Goal: Ask a question

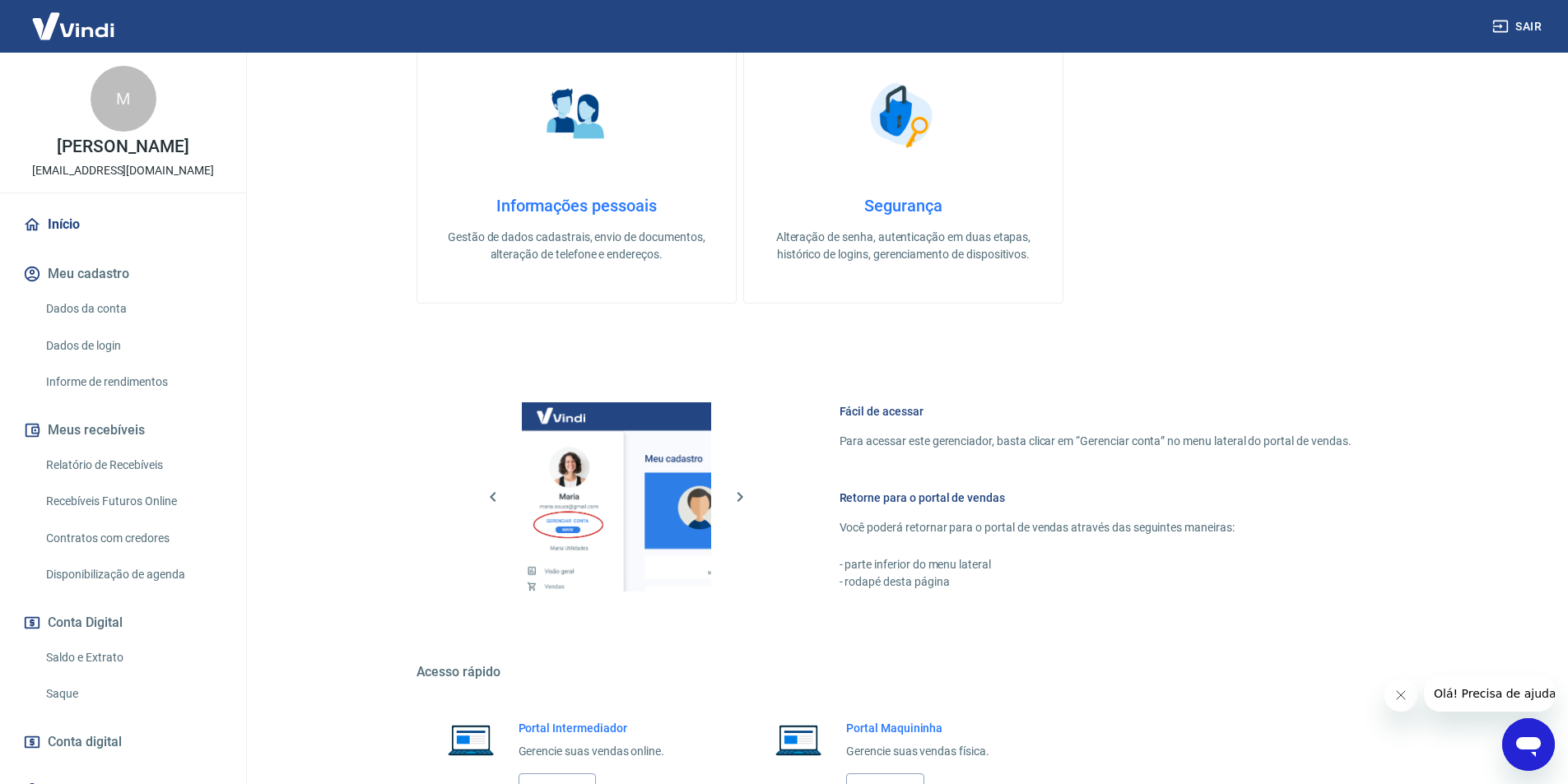
scroll to position [627, 0]
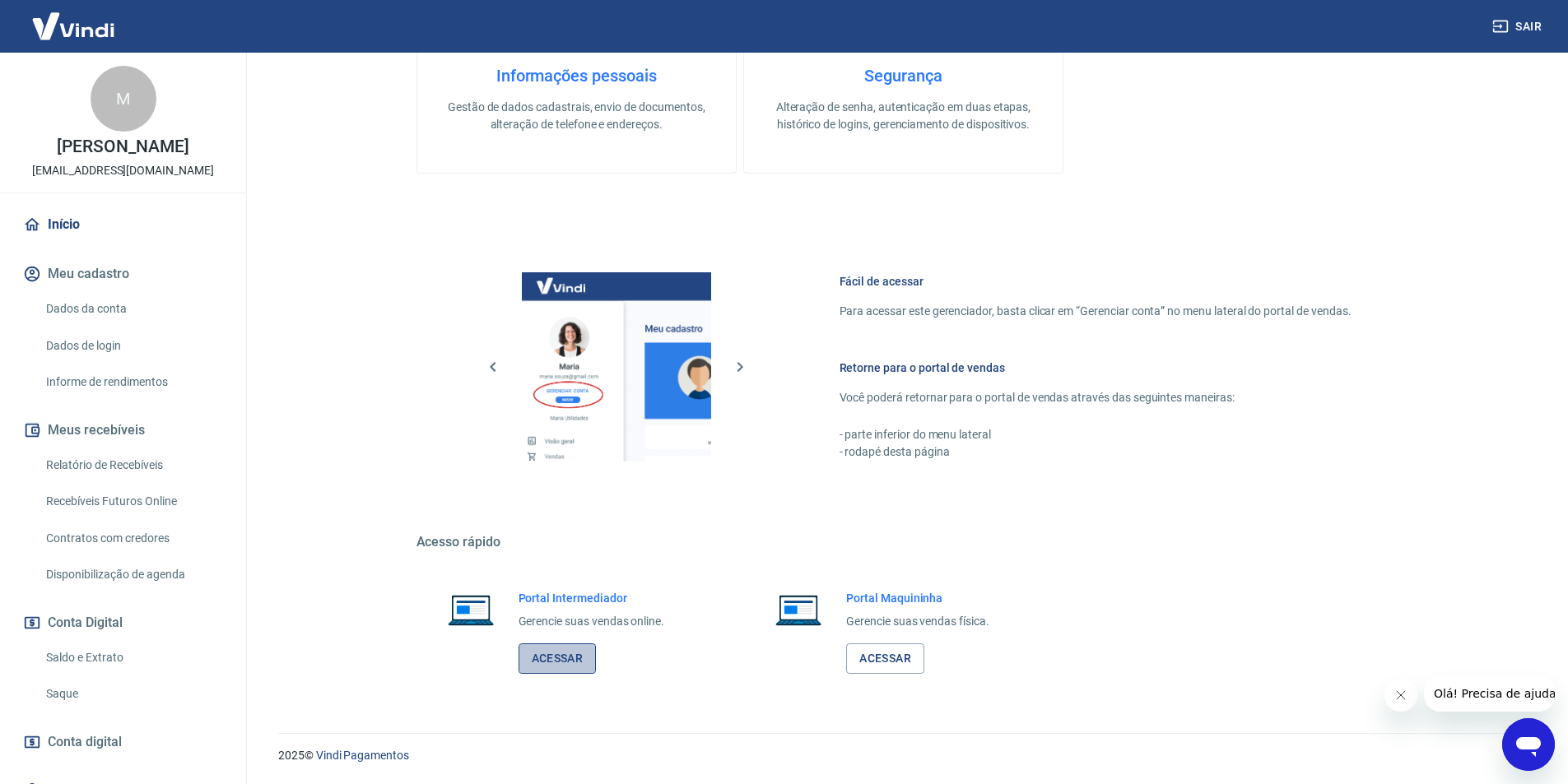
click at [554, 658] on link "Acessar" at bounding box center [558, 659] width 78 height 30
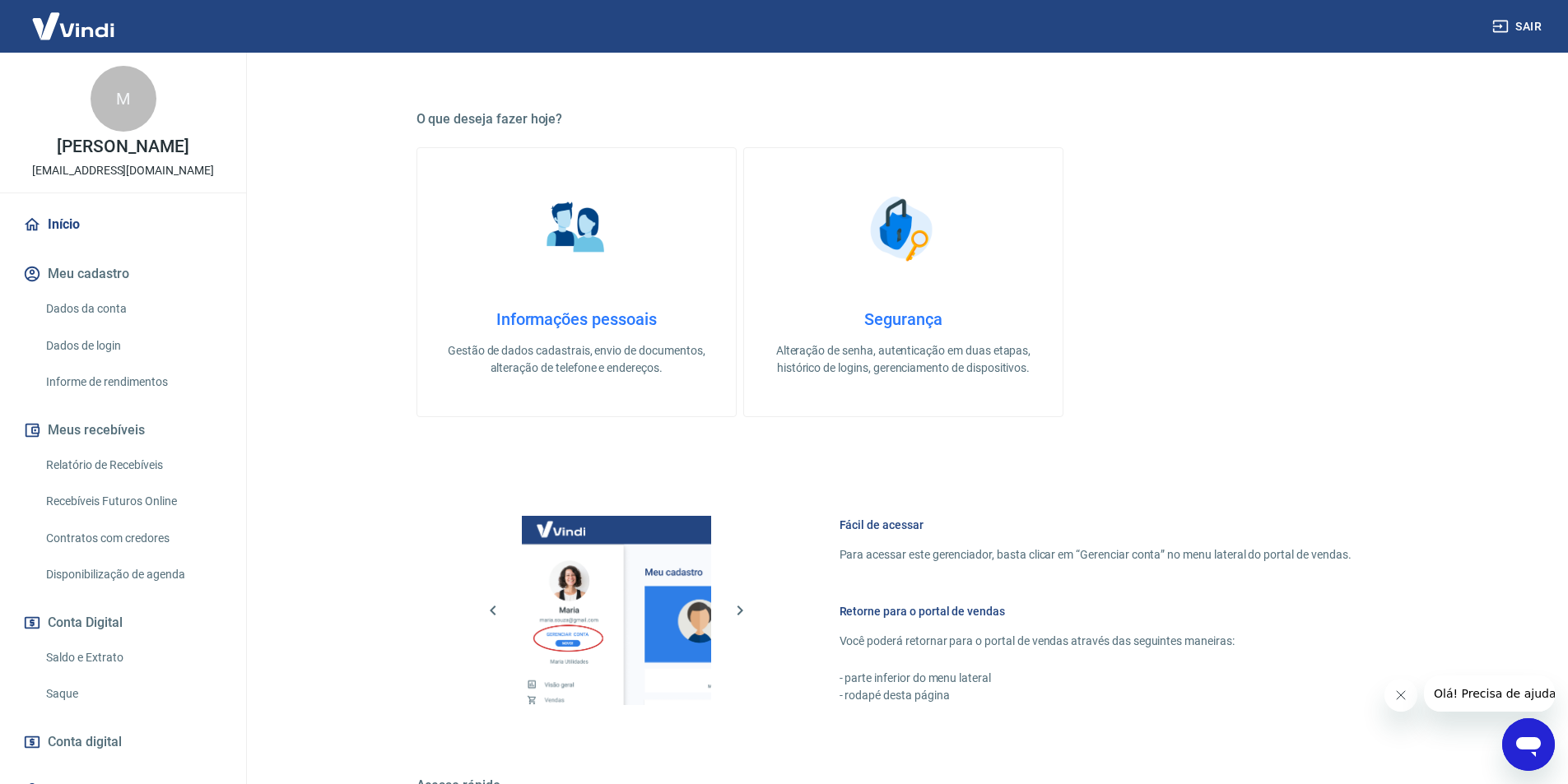
scroll to position [544, 0]
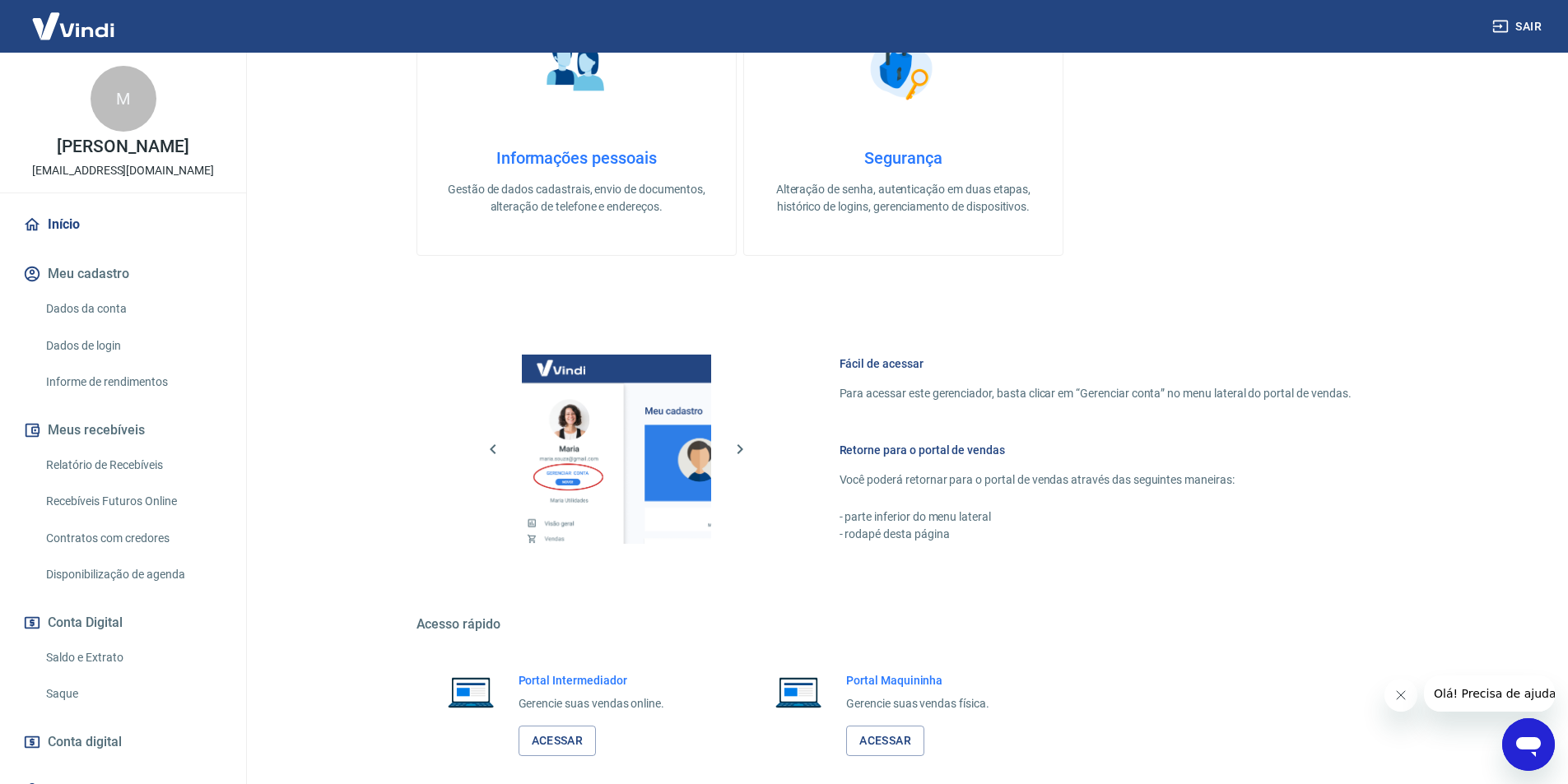
click at [1531, 735] on icon "Abrir janela de mensagens" at bounding box center [1529, 745] width 30 height 30
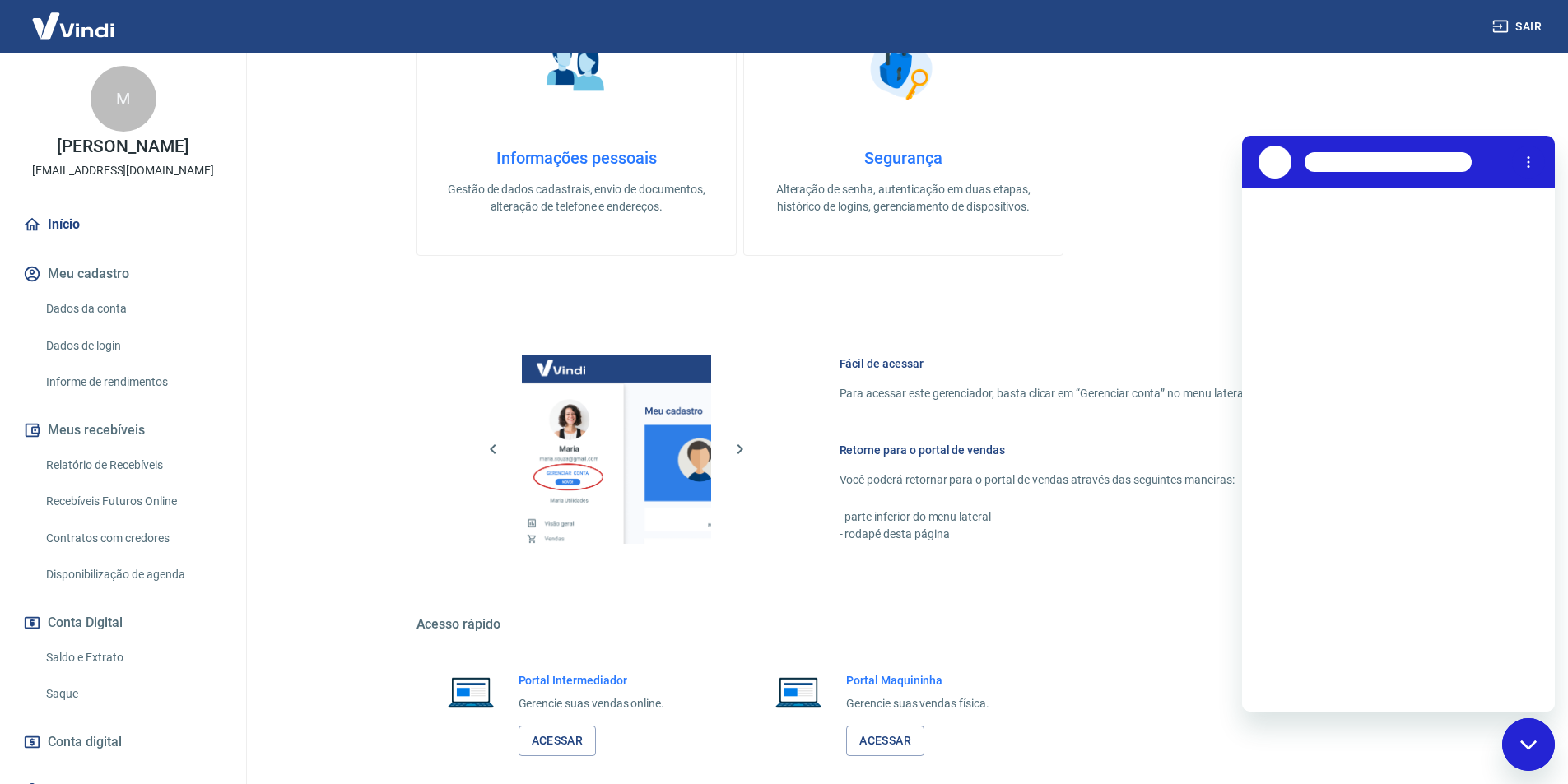
scroll to position [0, 0]
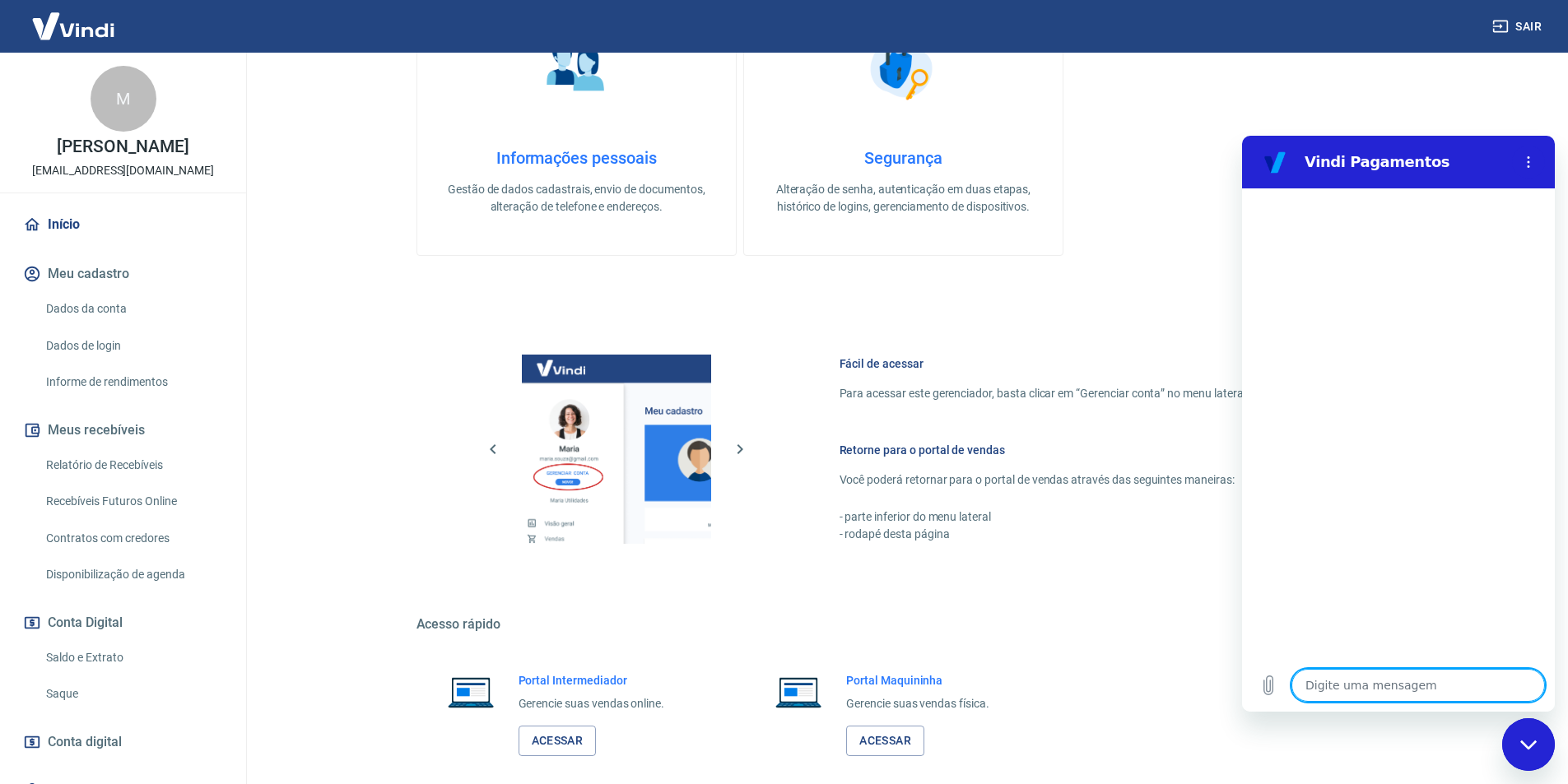
type textarea "b"
type textarea "x"
type textarea "bo"
type textarea "x"
type textarea "bom"
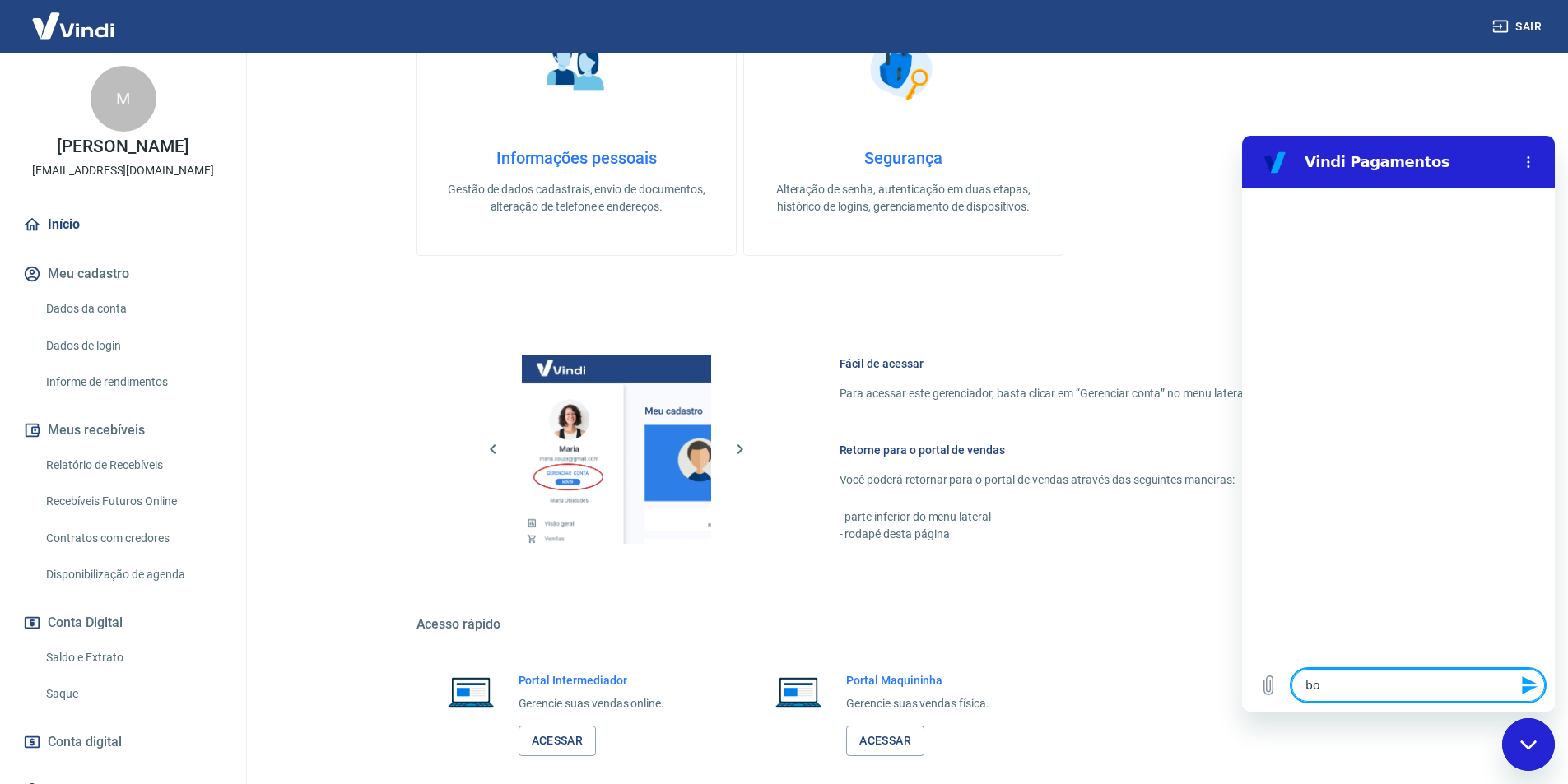
type textarea "x"
type textarea "bomm"
type textarea "x"
type textarea "bom"
type textarea "x"
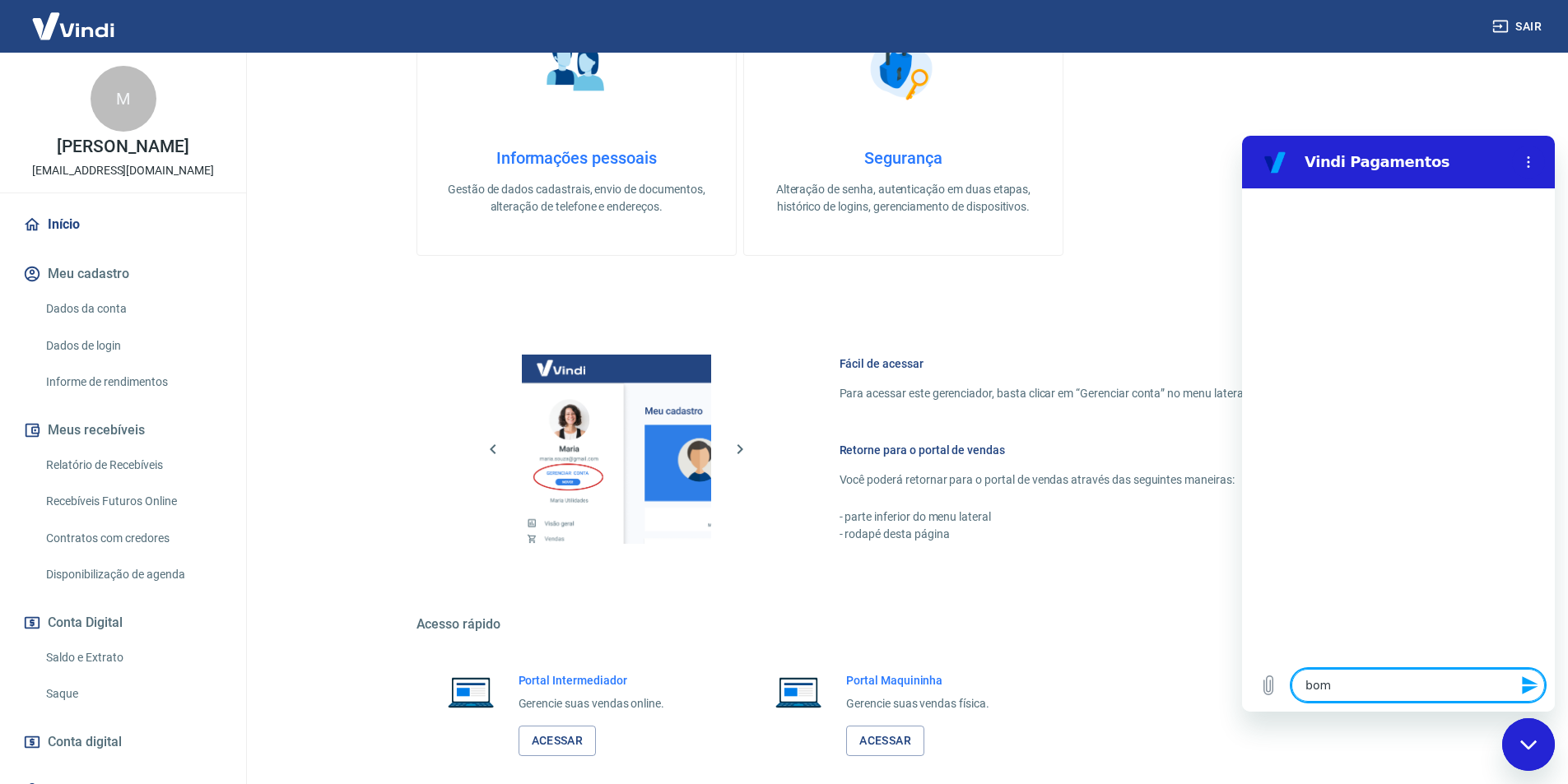
type textarea "bo"
type textarea "x"
type textarea "b"
type textarea "x"
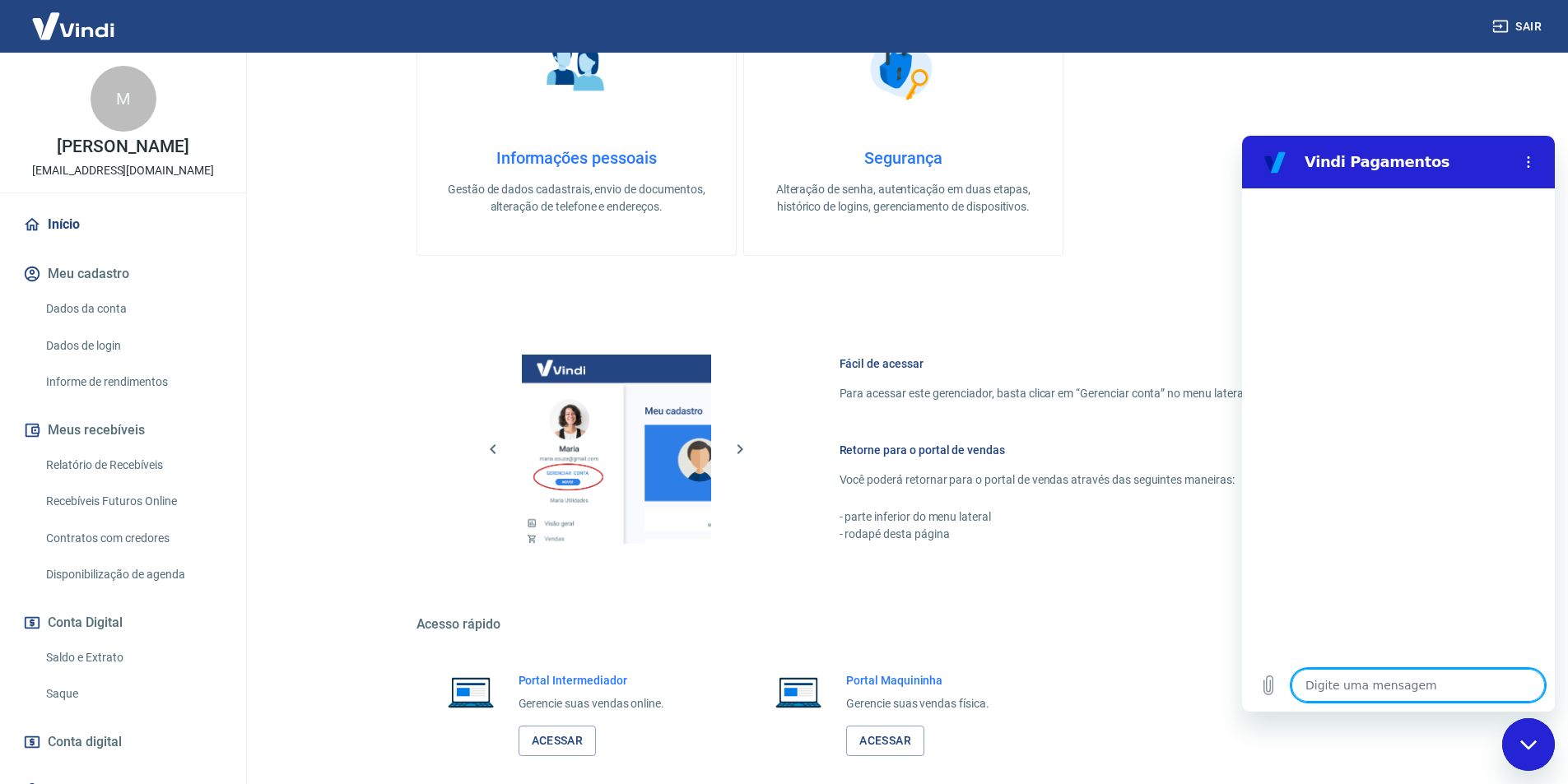
type textarea "b"
type textarea "x"
type textarea "bo"
type textarea "x"
type textarea "bom"
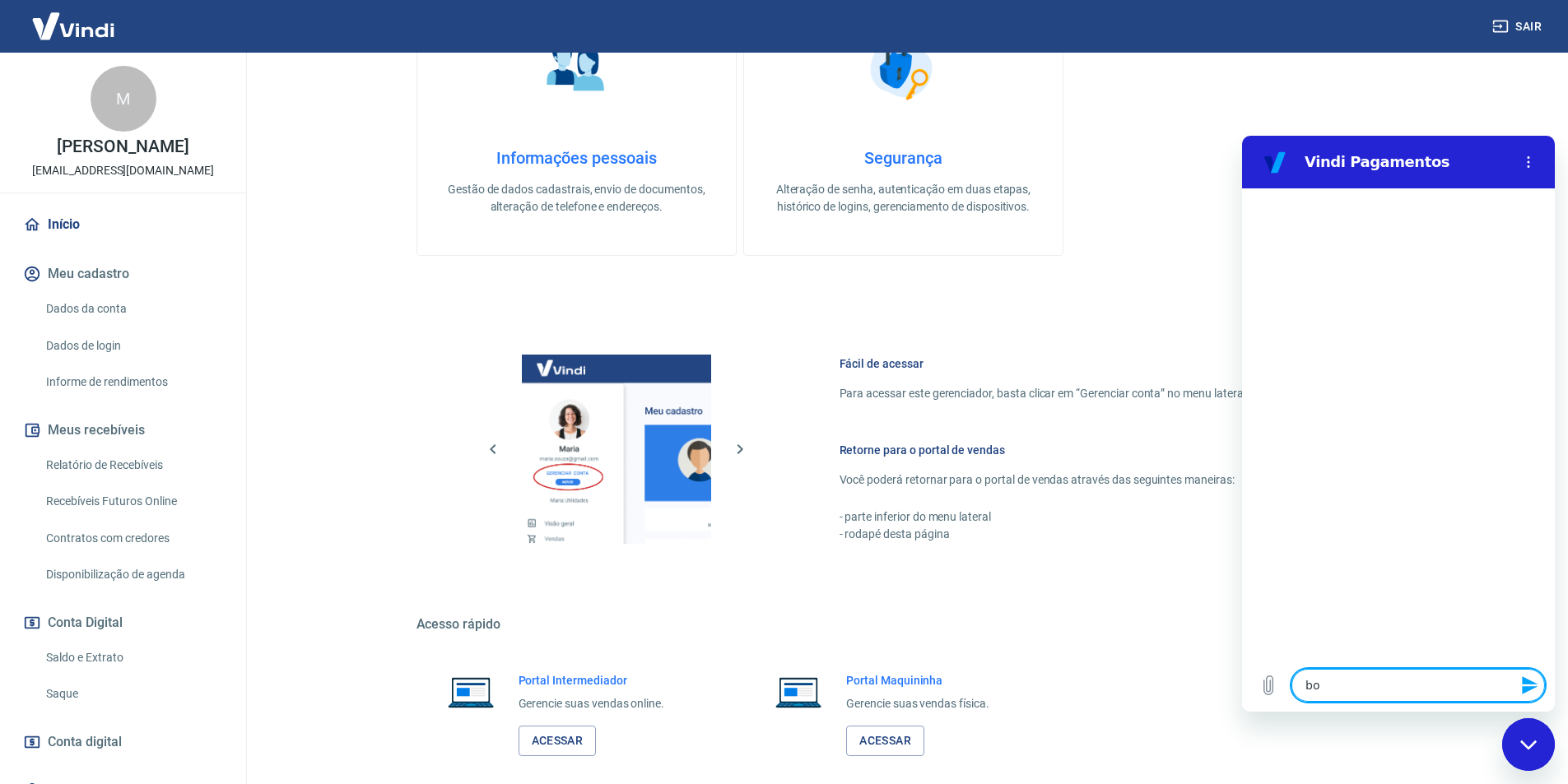
type textarea "x"
type textarea "bom"
type textarea "x"
type textarea "bom d"
type textarea "x"
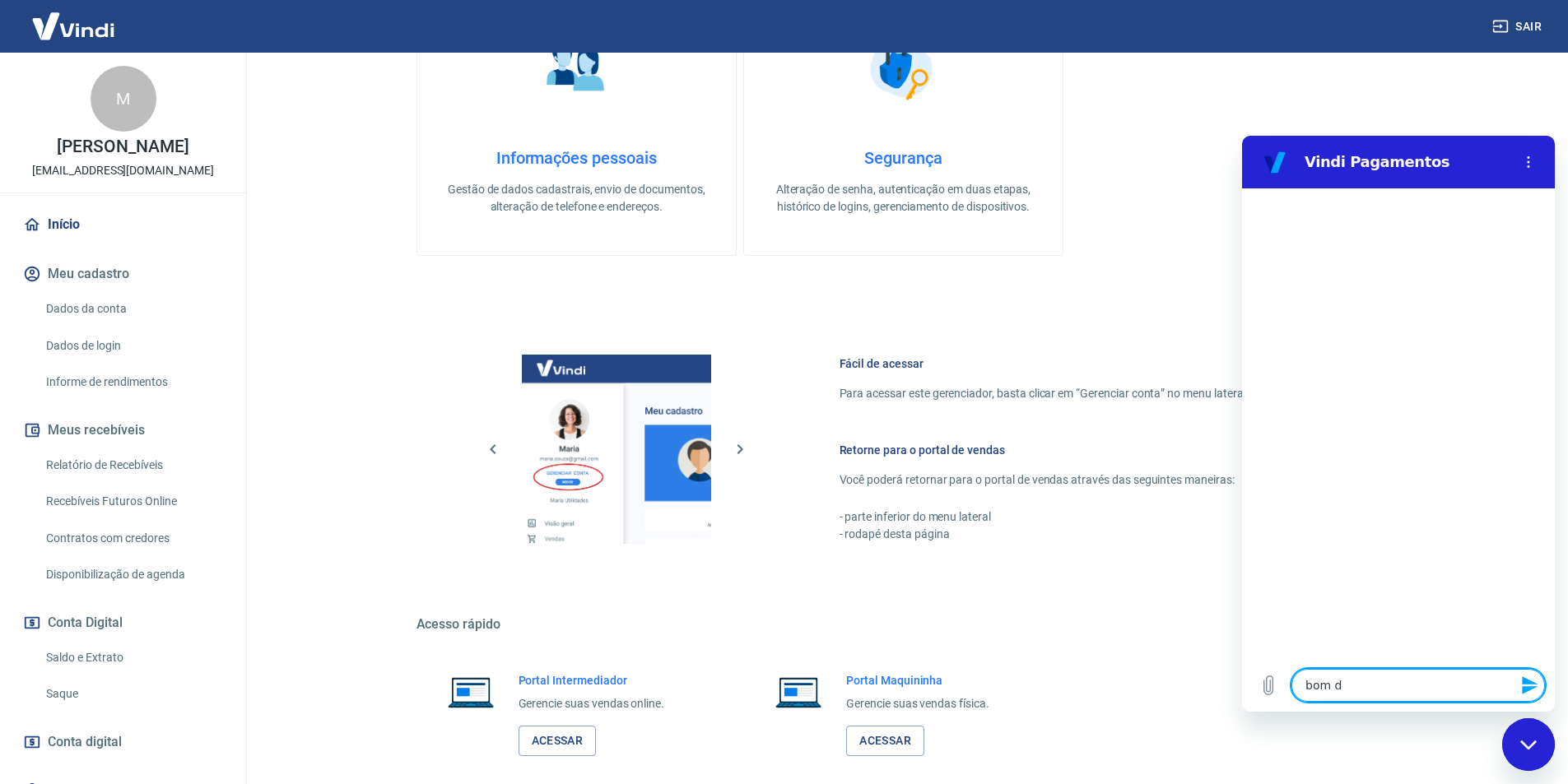
type textarea "bom di"
type textarea "x"
type textarea "bom dia"
type textarea "x"
type textarea "bom dia"
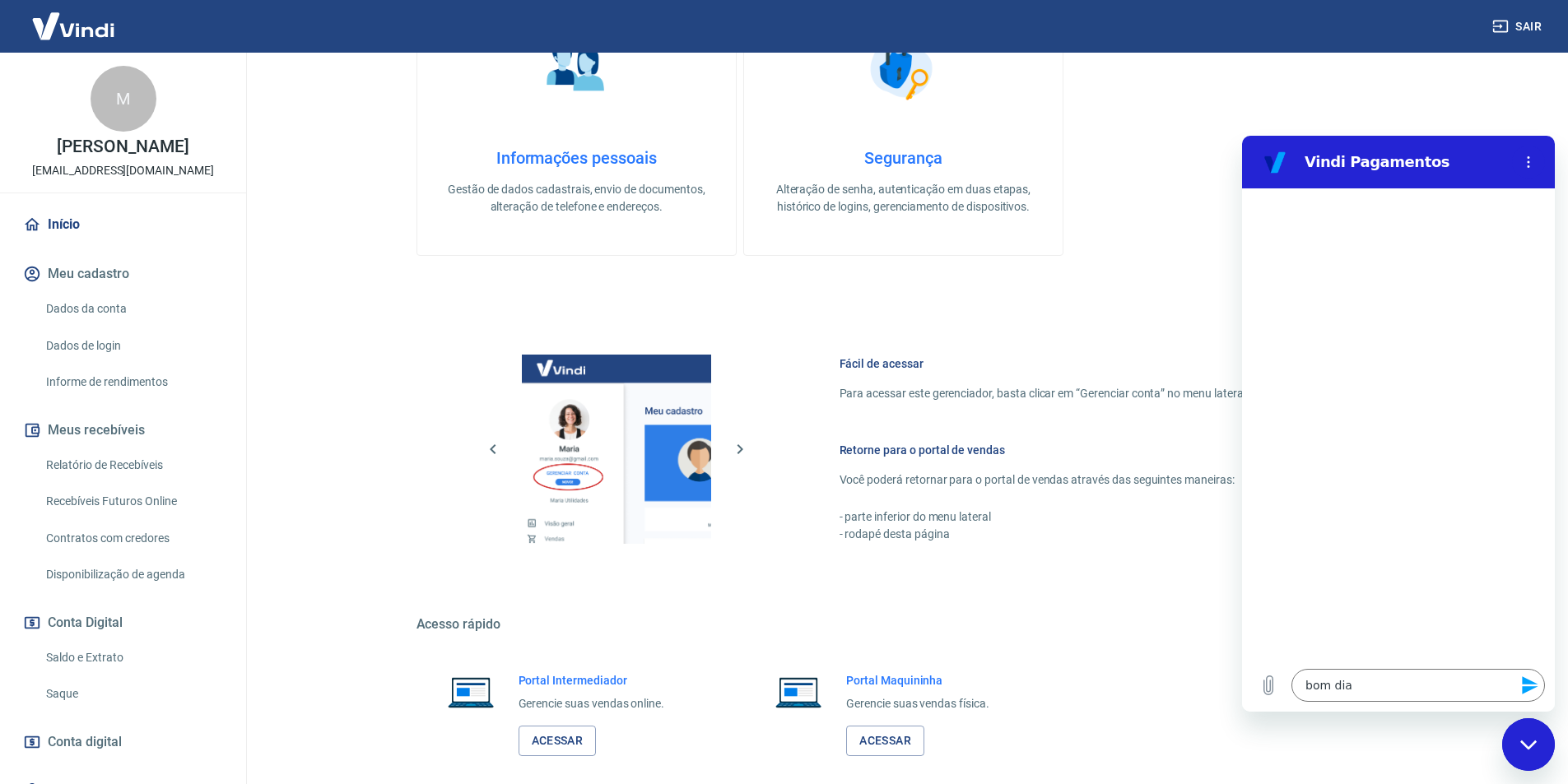
click at [1524, 685] on icon "Enviar mensagem" at bounding box center [1531, 685] width 20 height 20
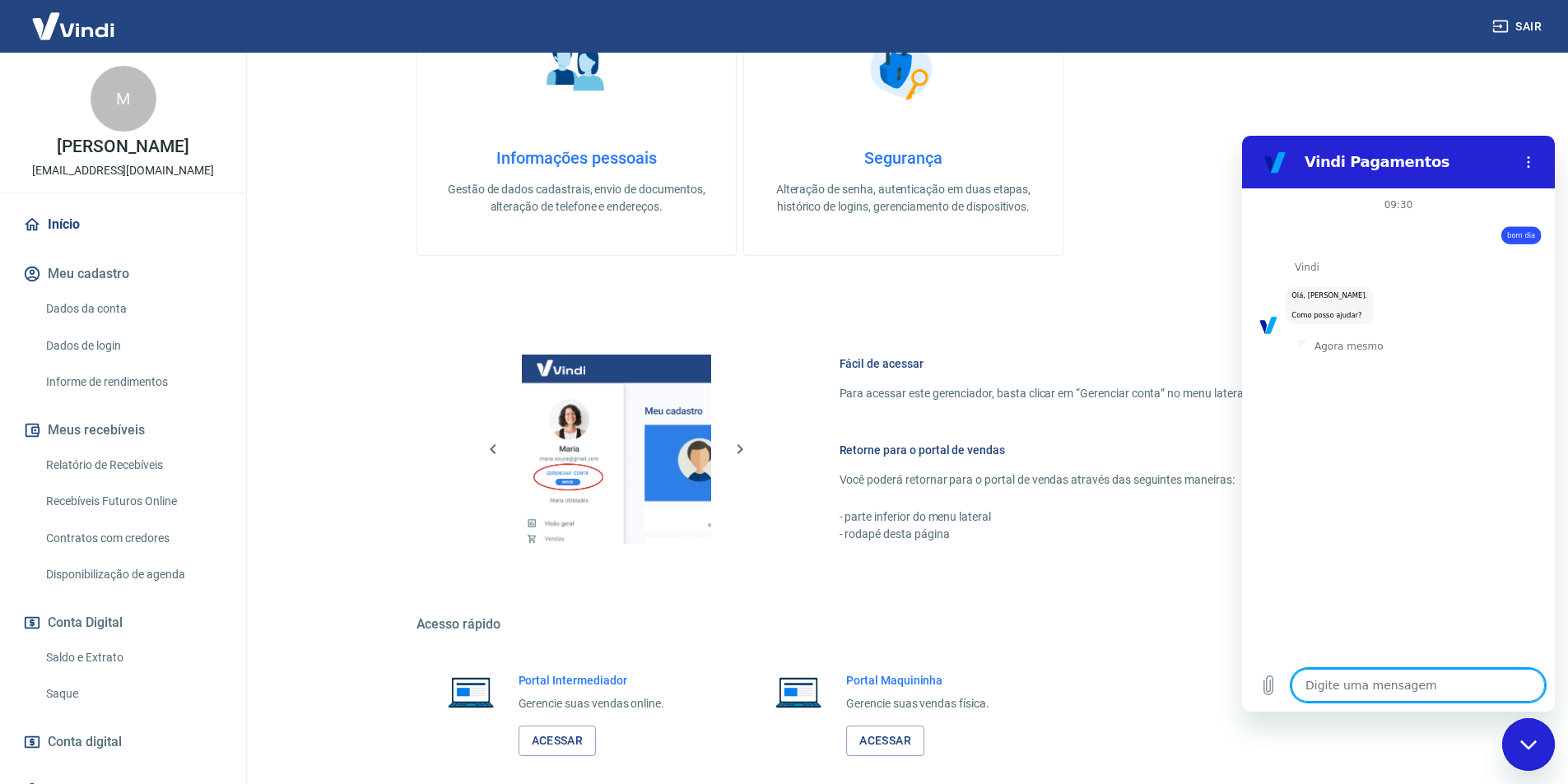
scroll to position [38, 0]
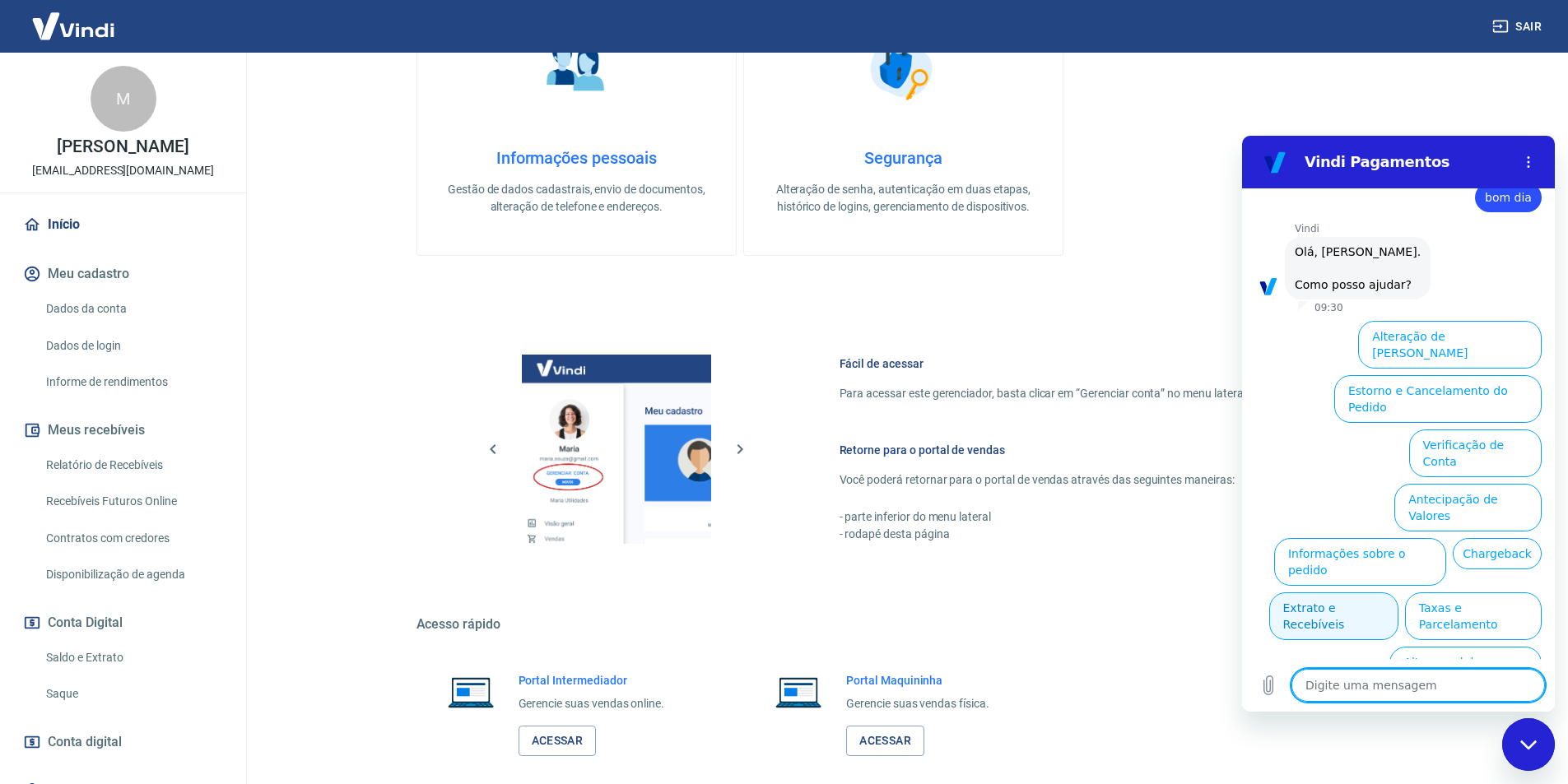
click at [1399, 592] on button "Extrato e Recebíveis" at bounding box center [1334, 616] width 129 height 48
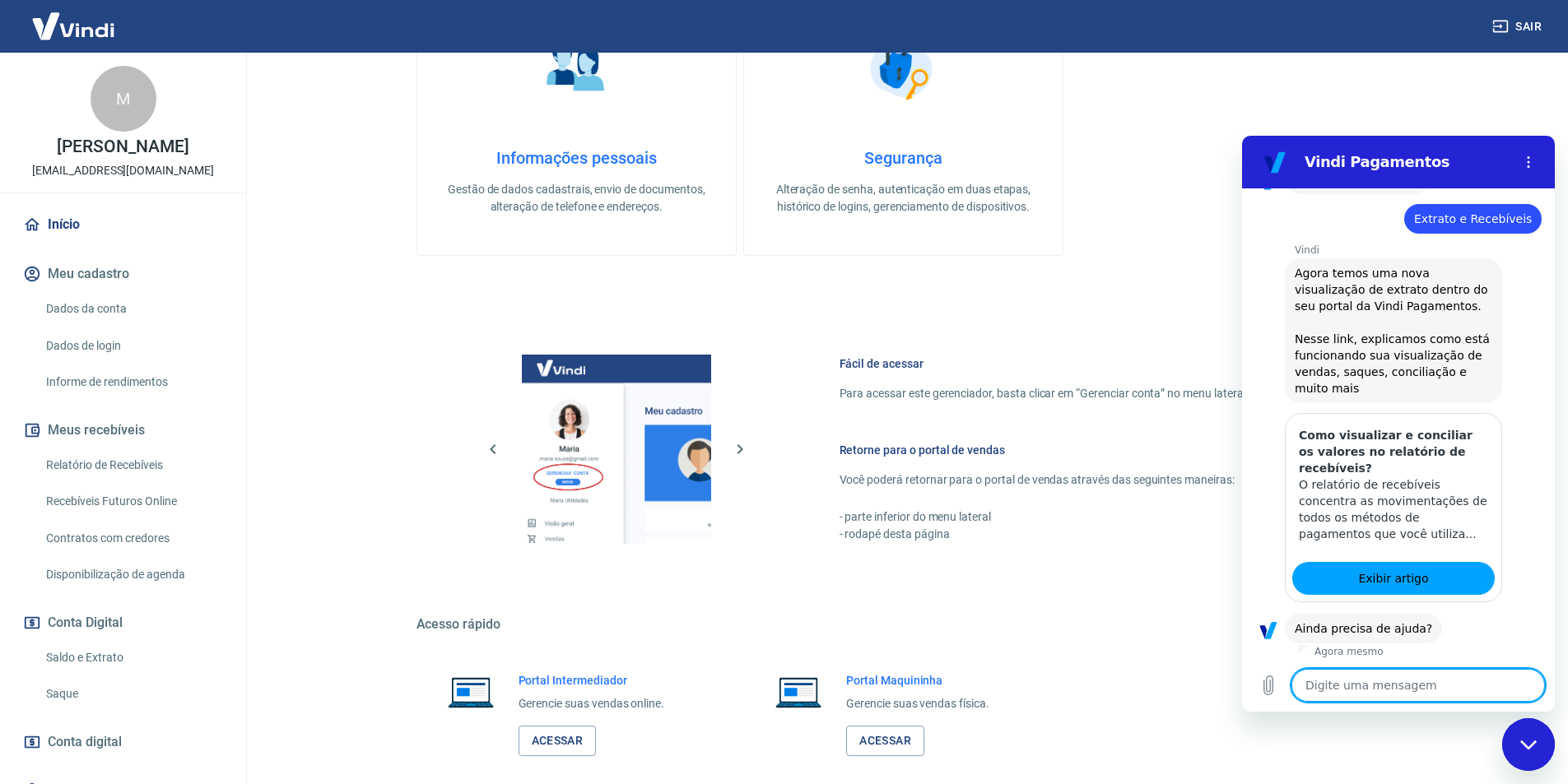
scroll to position [186, 0]
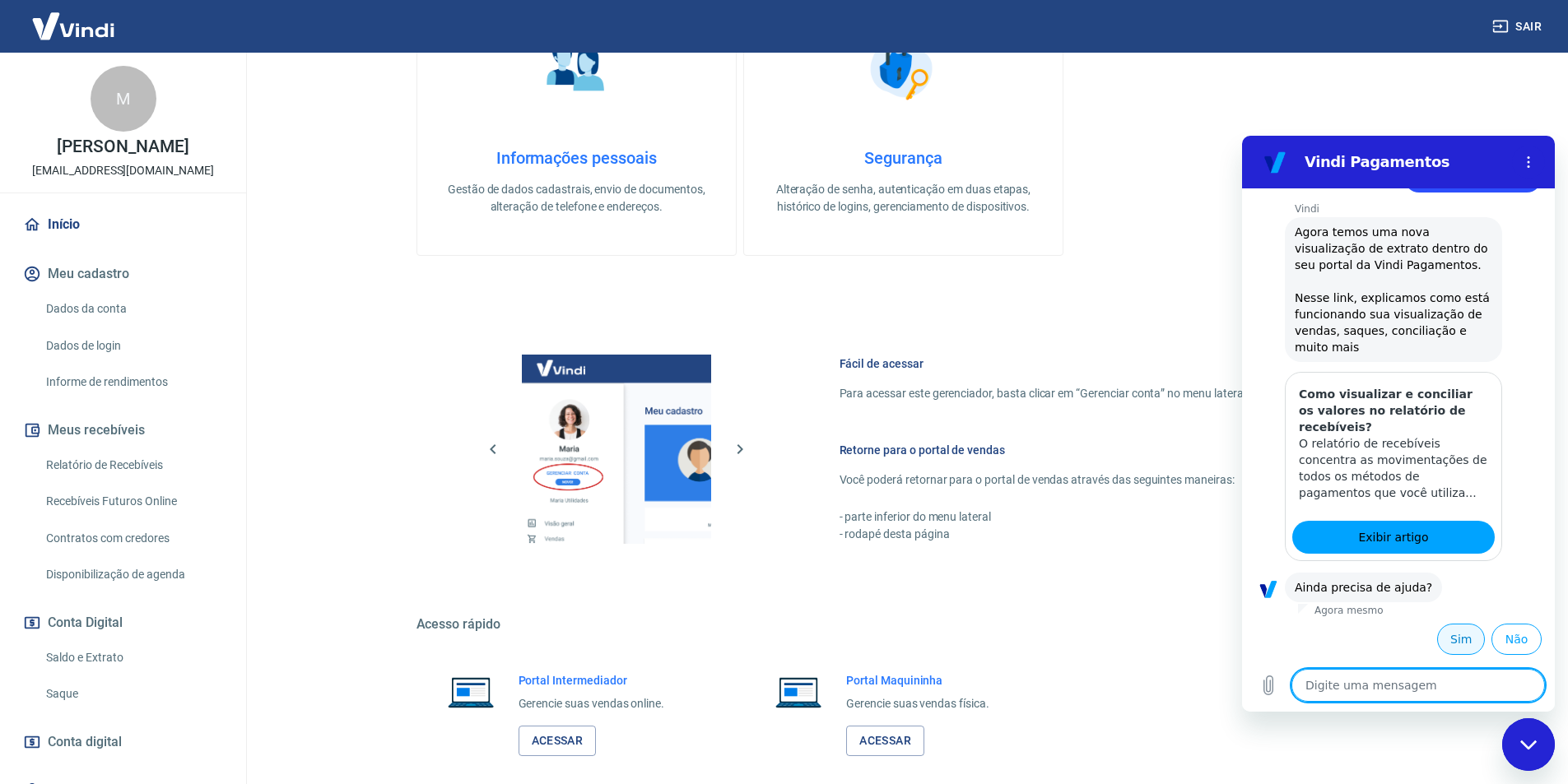
click at [1447, 635] on button "Sim" at bounding box center [1461, 639] width 48 height 31
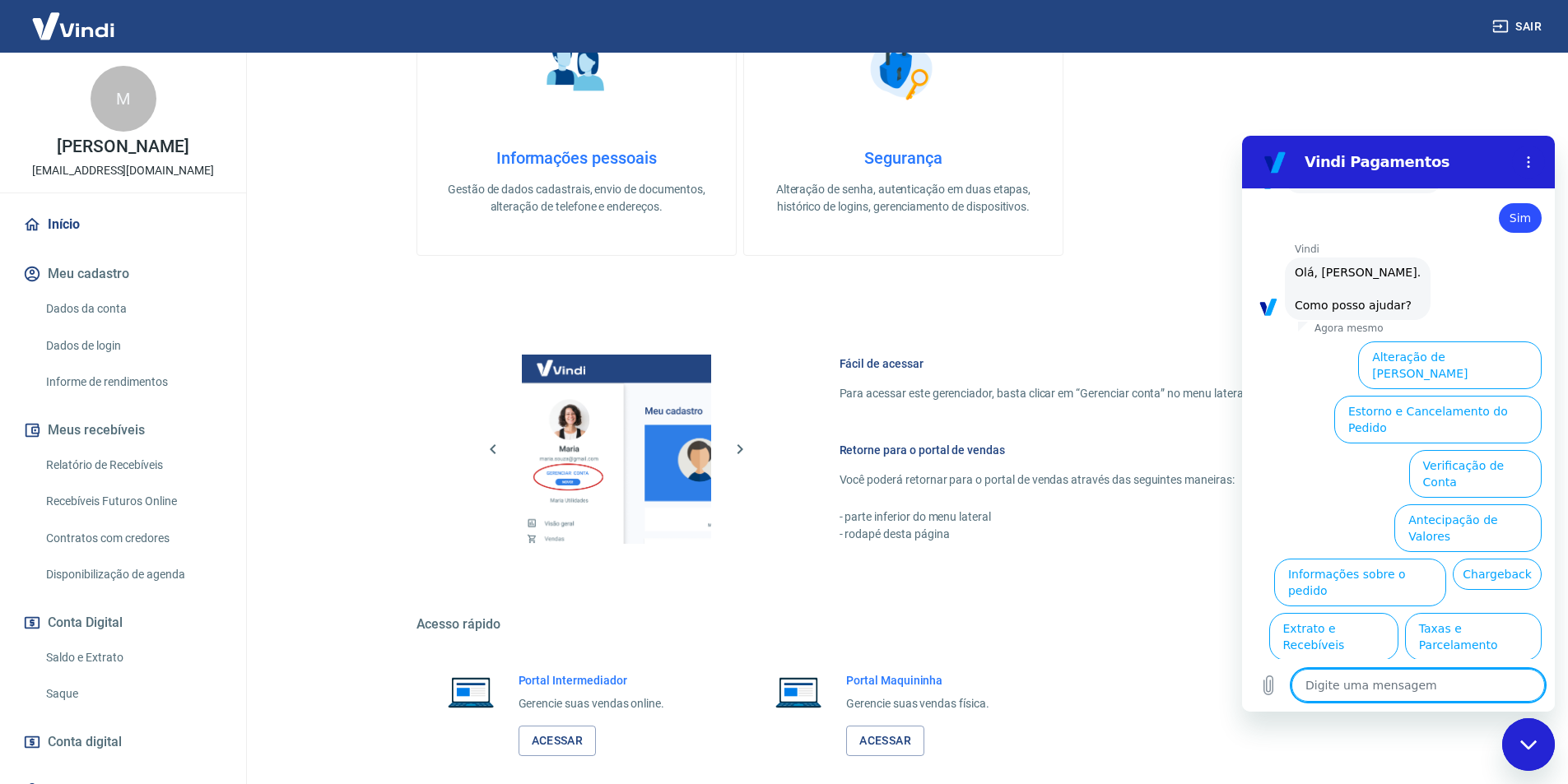
scroll to position [615, 0]
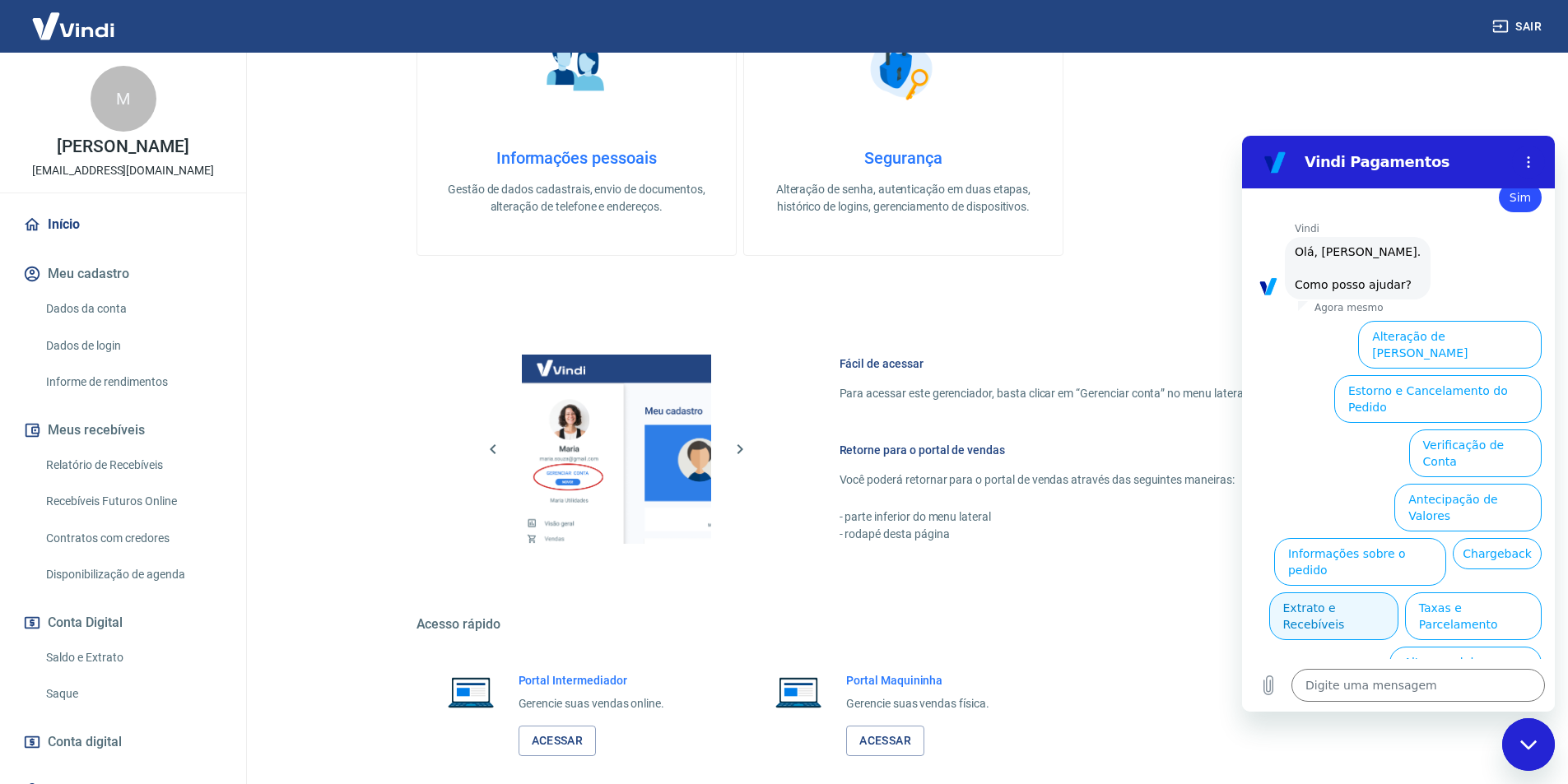
click at [1399, 592] on button "Extrato e Recebíveis" at bounding box center [1334, 616] width 129 height 48
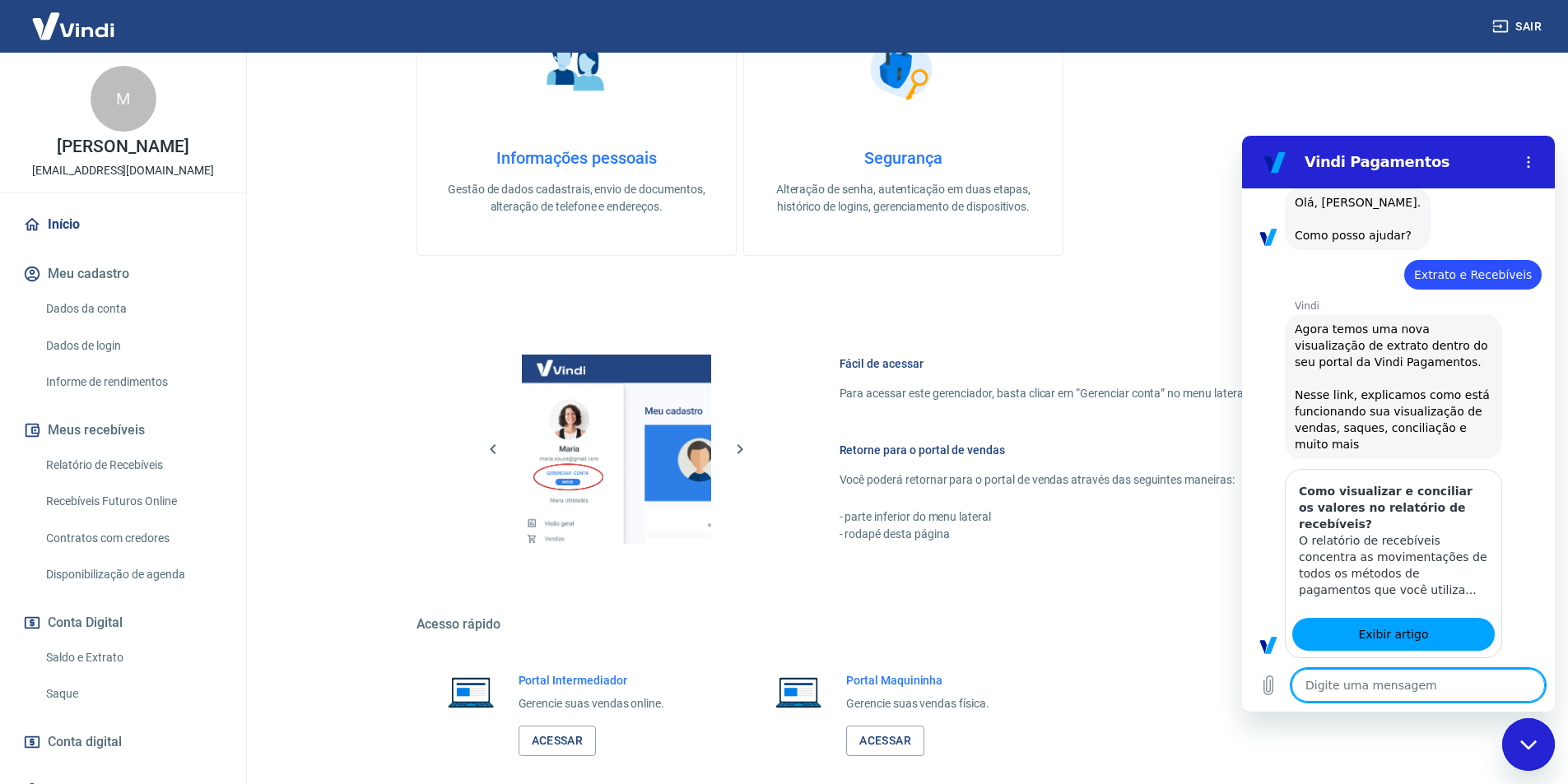
type textarea "x"
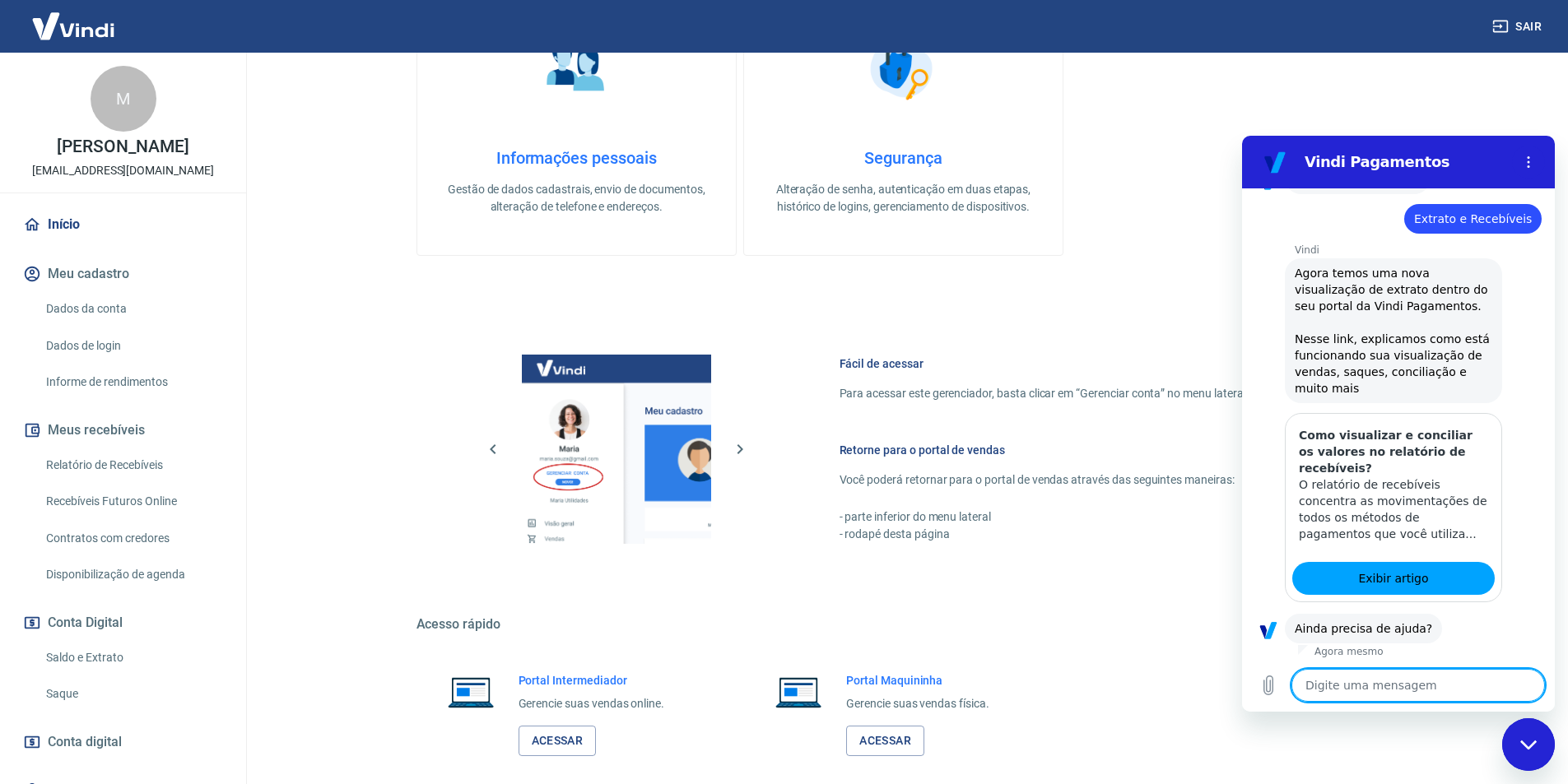
type textarea "a"
type textarea "x"
type textarea "at"
type textarea "x"
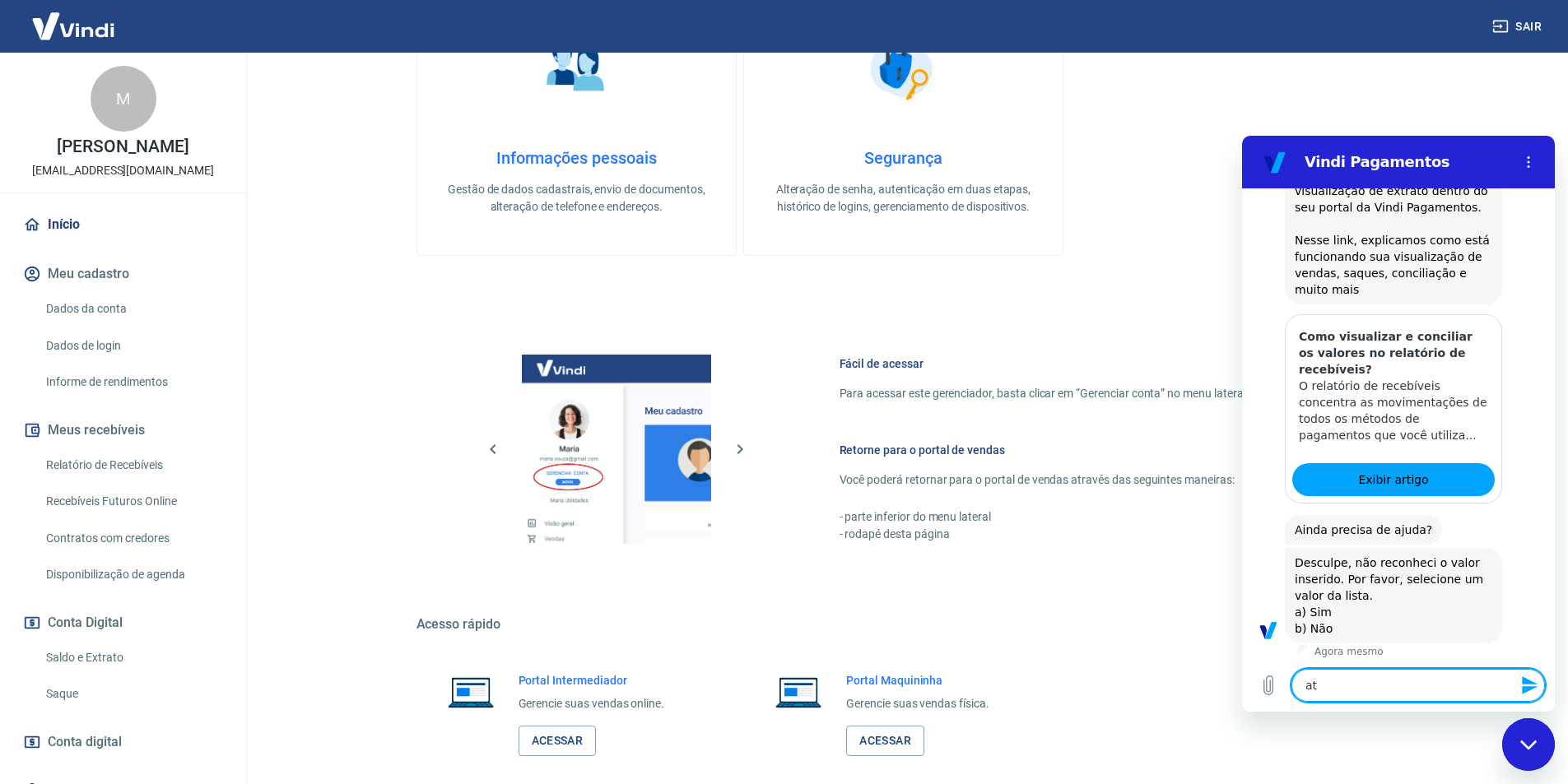
type textarea "ate"
type textarea "x"
type textarea "aten"
type textarea "x"
type textarea "atend"
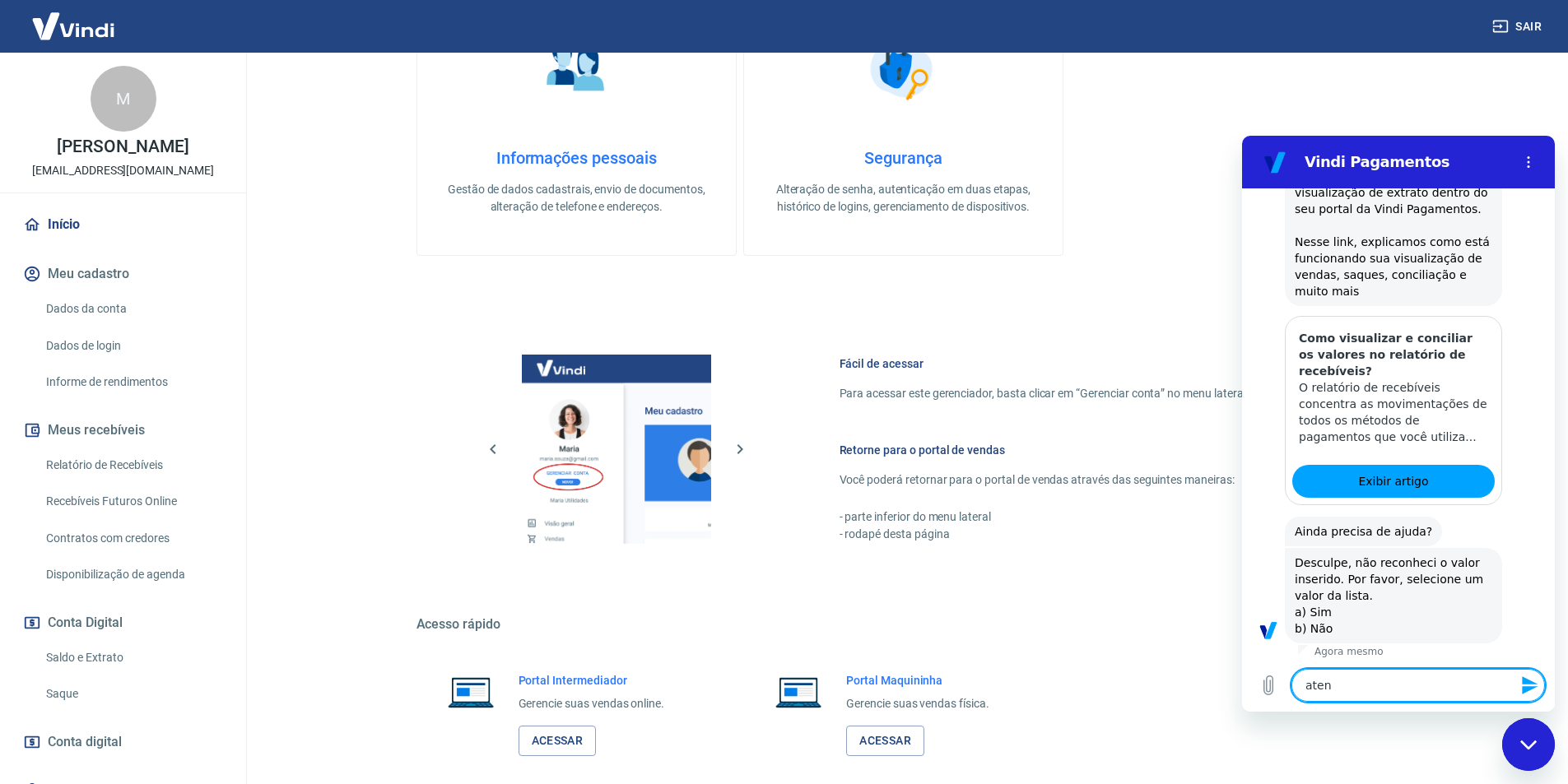
type textarea "x"
type textarea "atende"
type textarea "x"
type textarea "atenden"
type textarea "x"
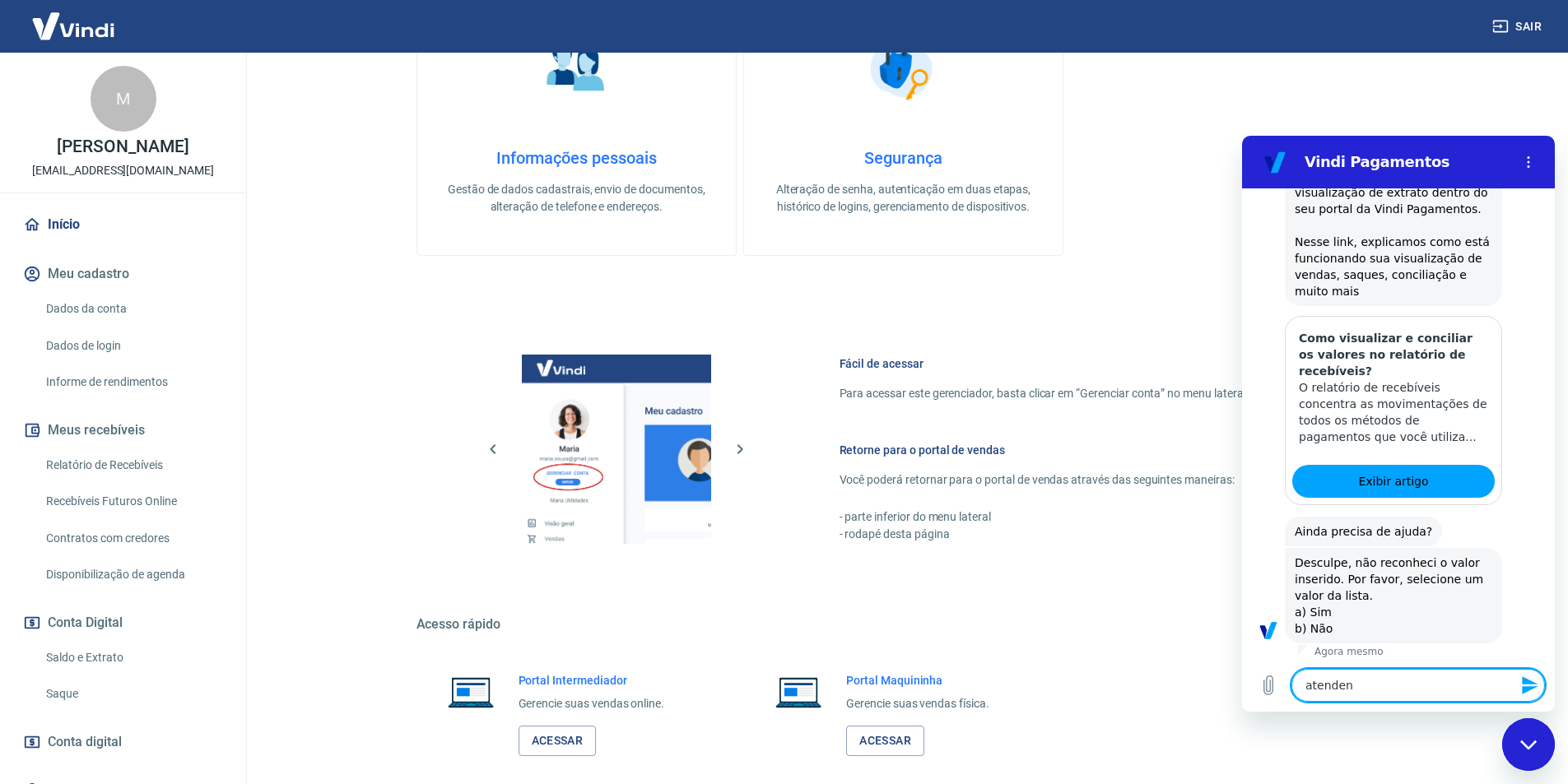
scroll to position [821, 0]
type textarea "atendent"
type textarea "x"
type textarea "atendente"
type textarea "x"
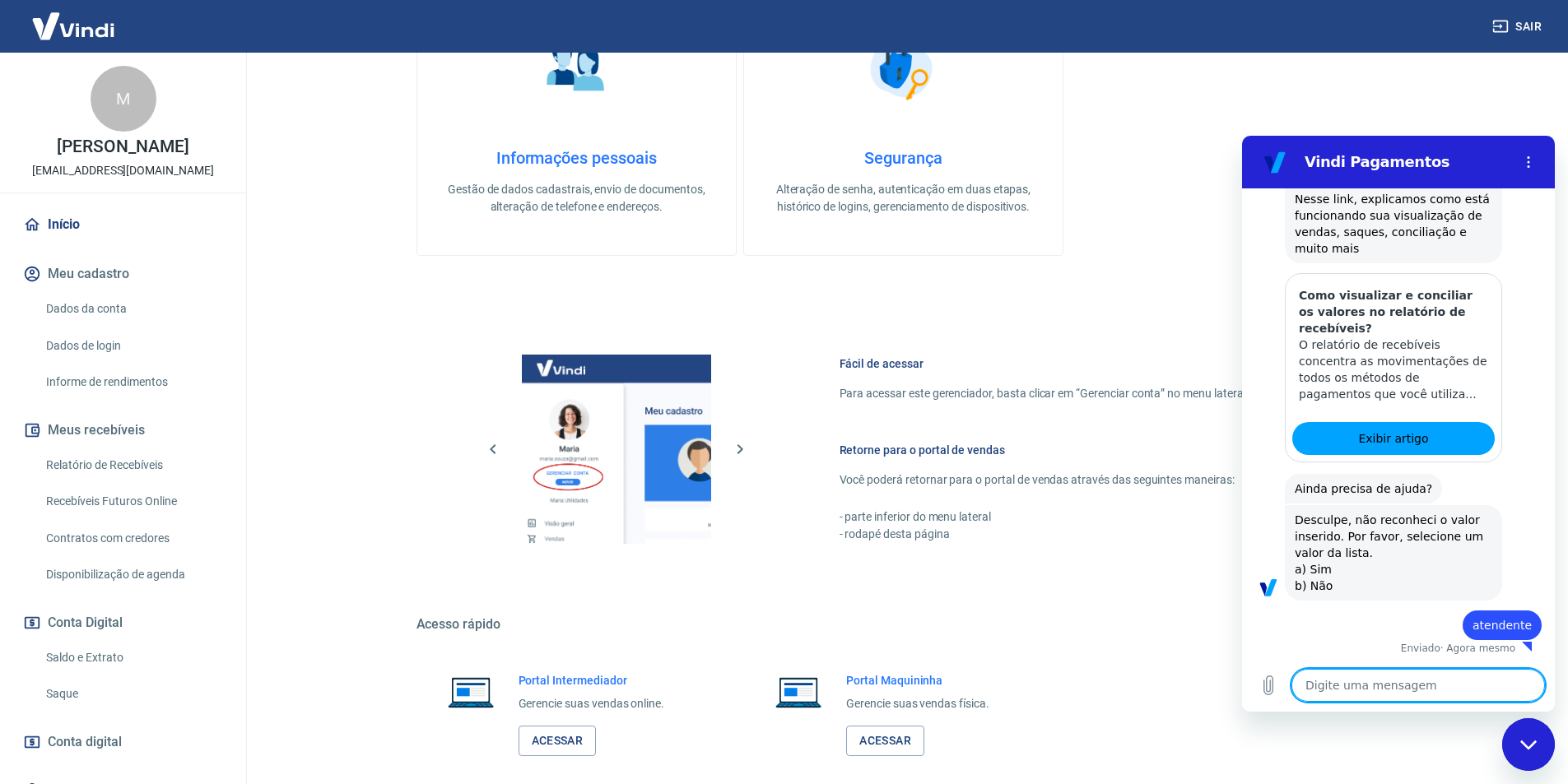
type textarea "x"
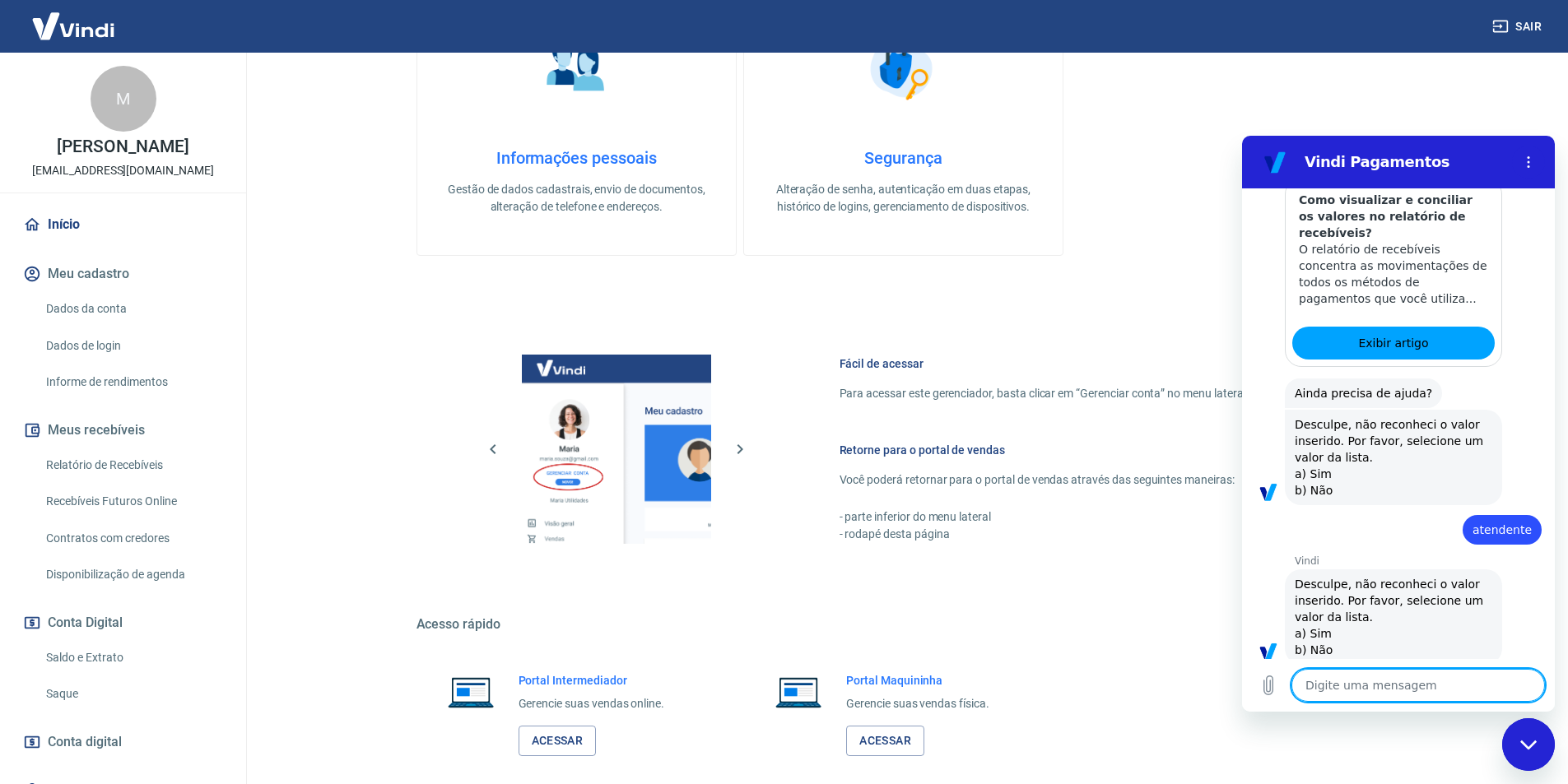
scroll to position [980, 0]
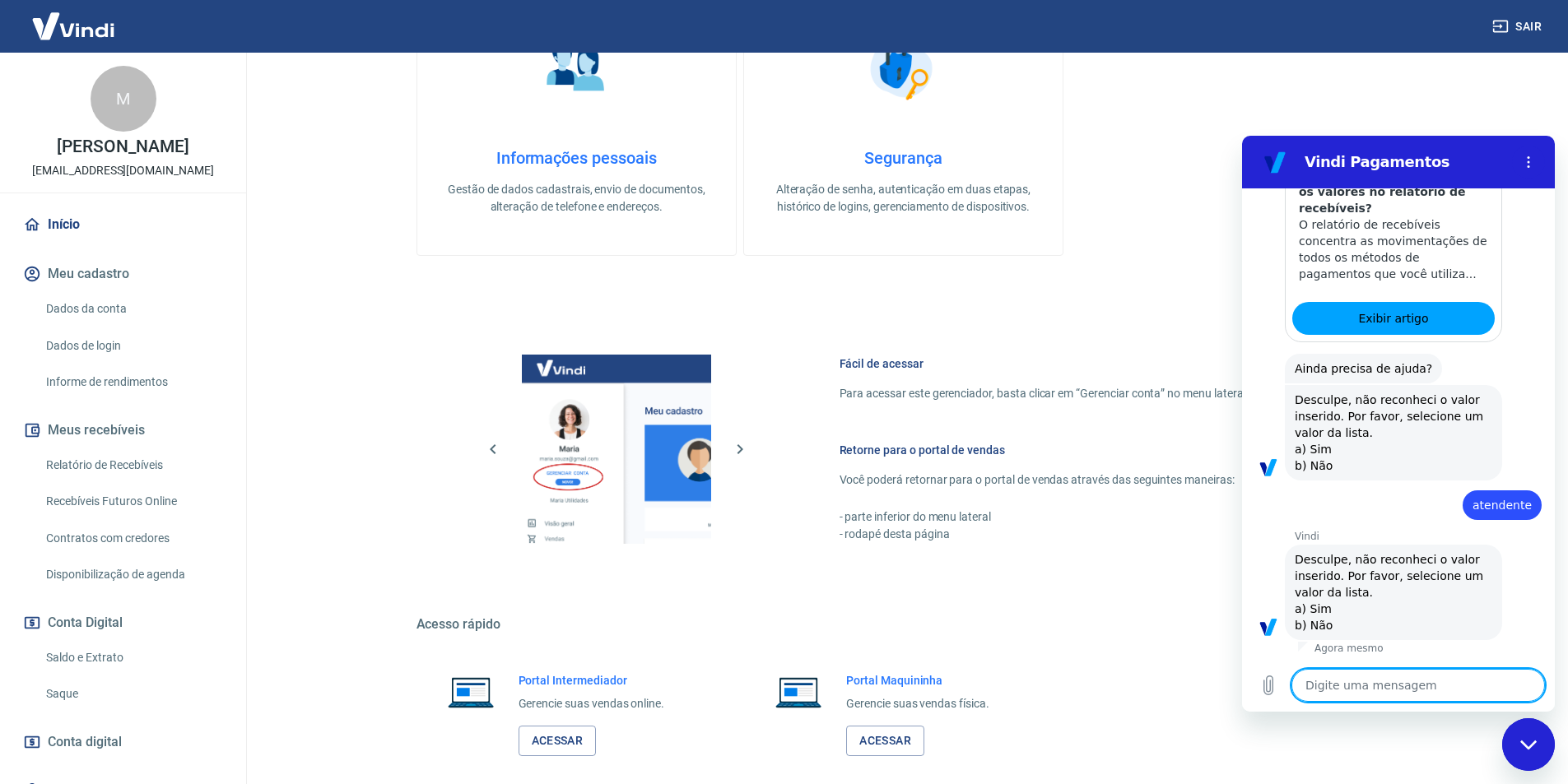
type textarea "n"
type textarea "x"
type textarea "na"
type textarea "x"
type textarea "nao"
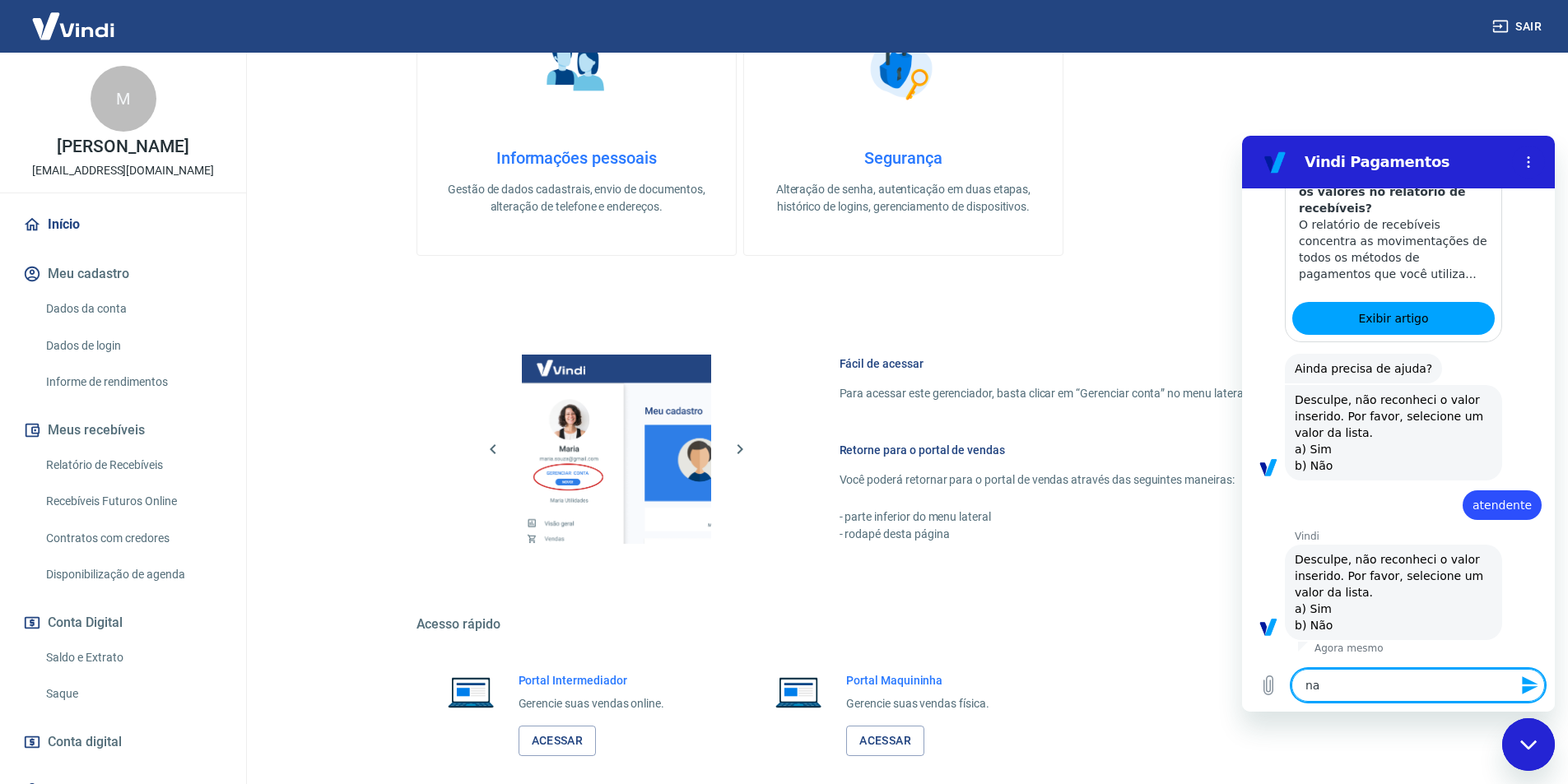
type textarea "x"
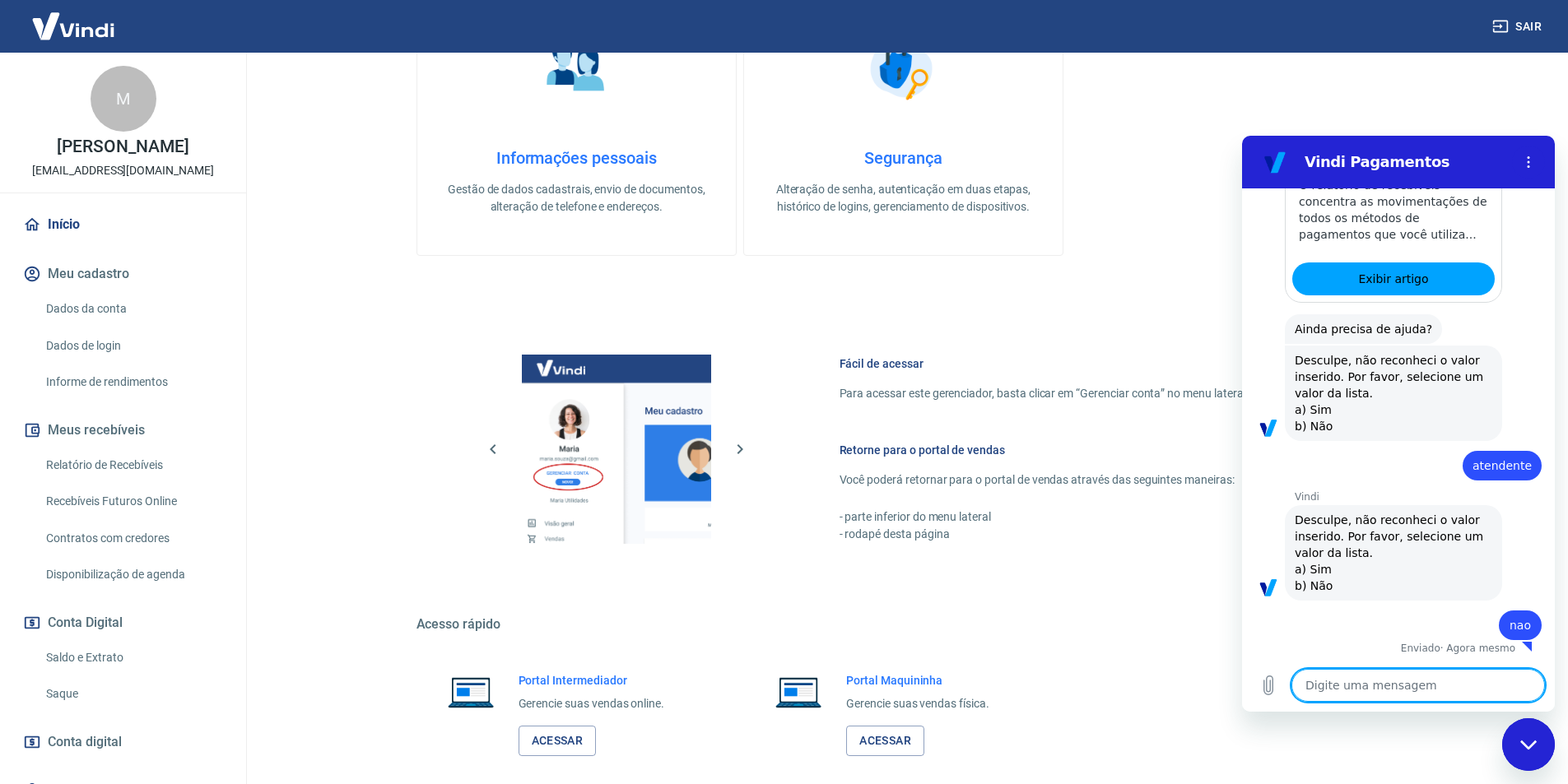
type textarea "x"
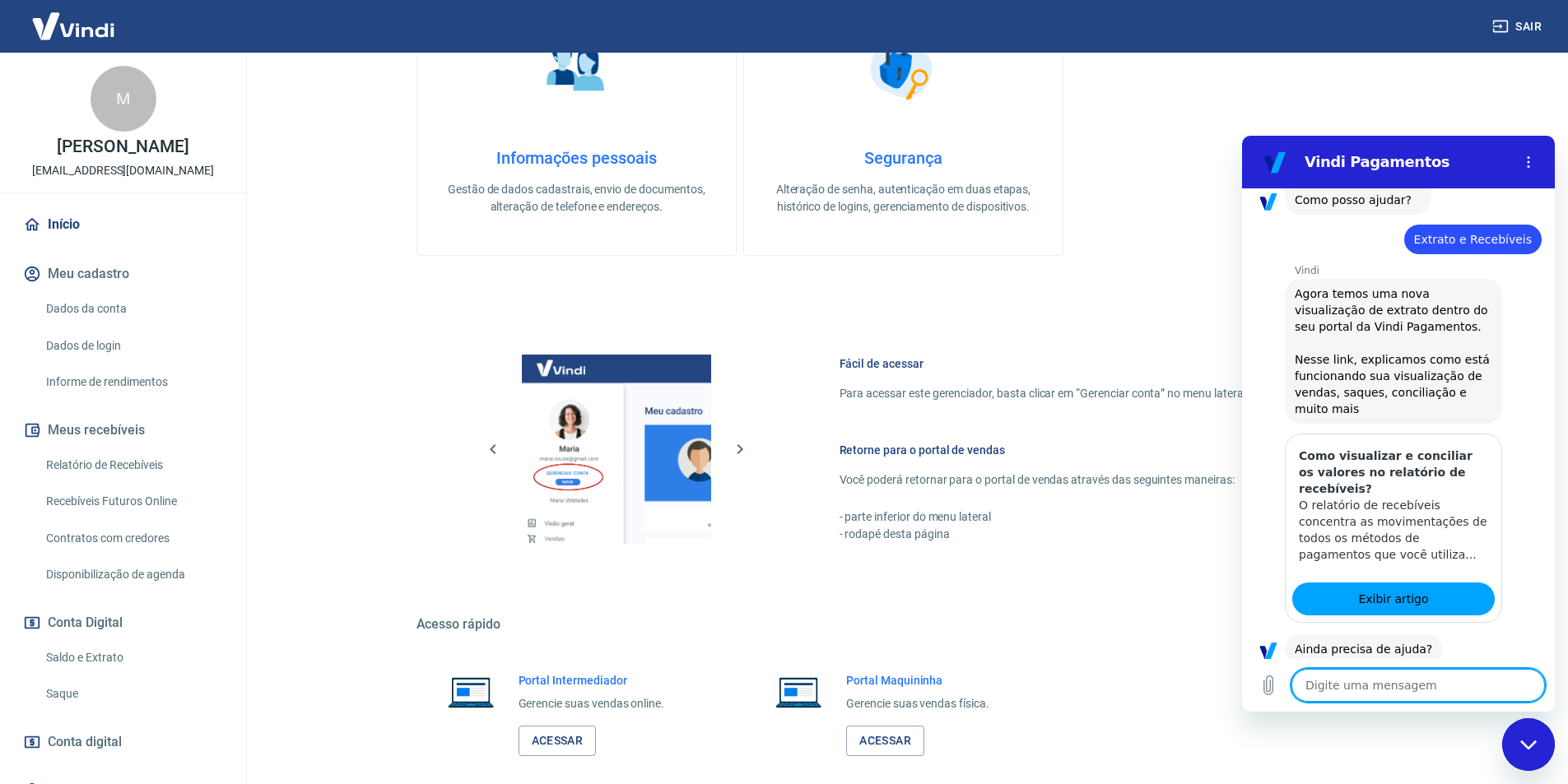
scroll to position [165, 0]
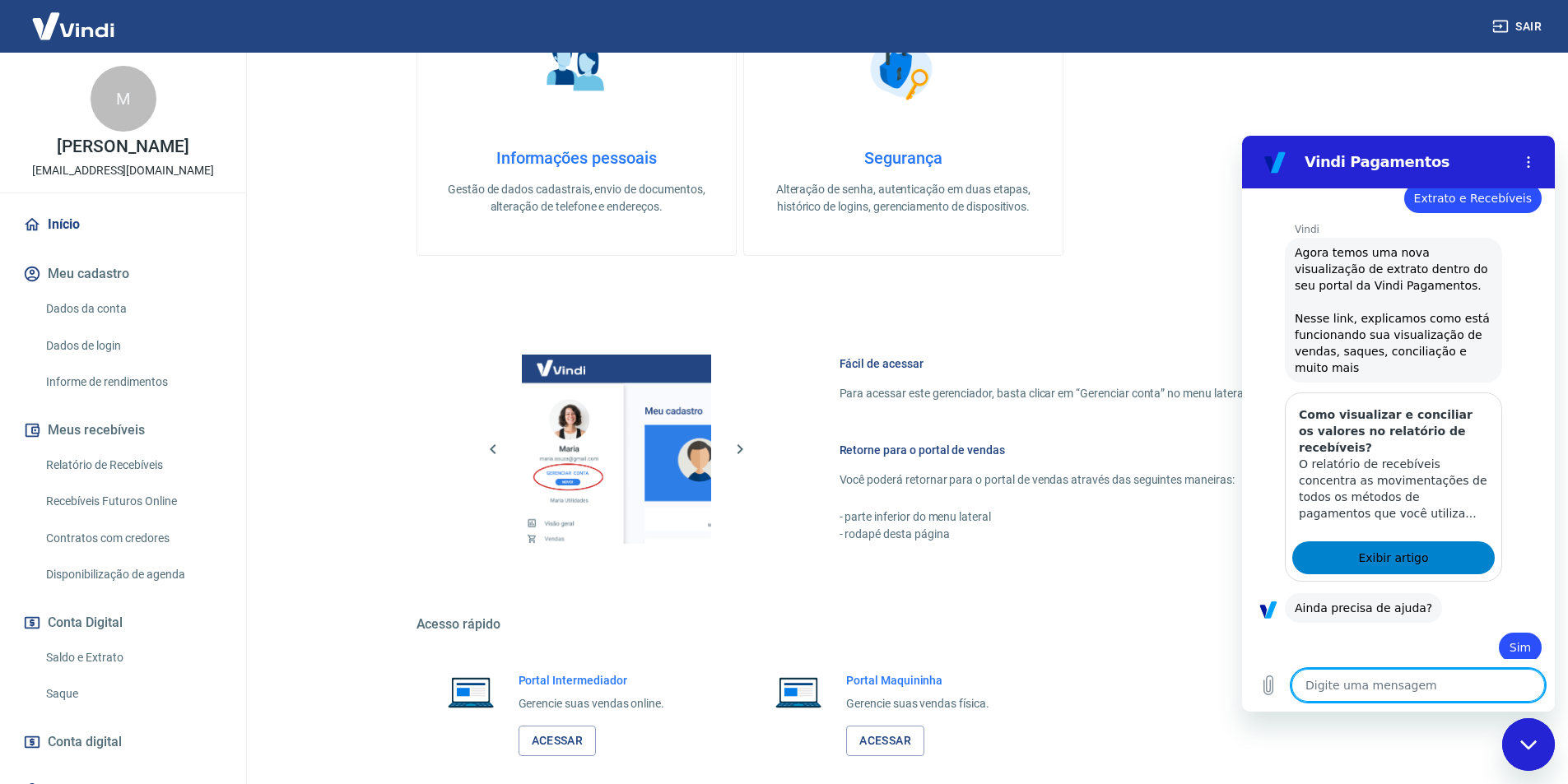
click at [1391, 552] on span "Exibir artigo" at bounding box center [1393, 558] width 70 height 20
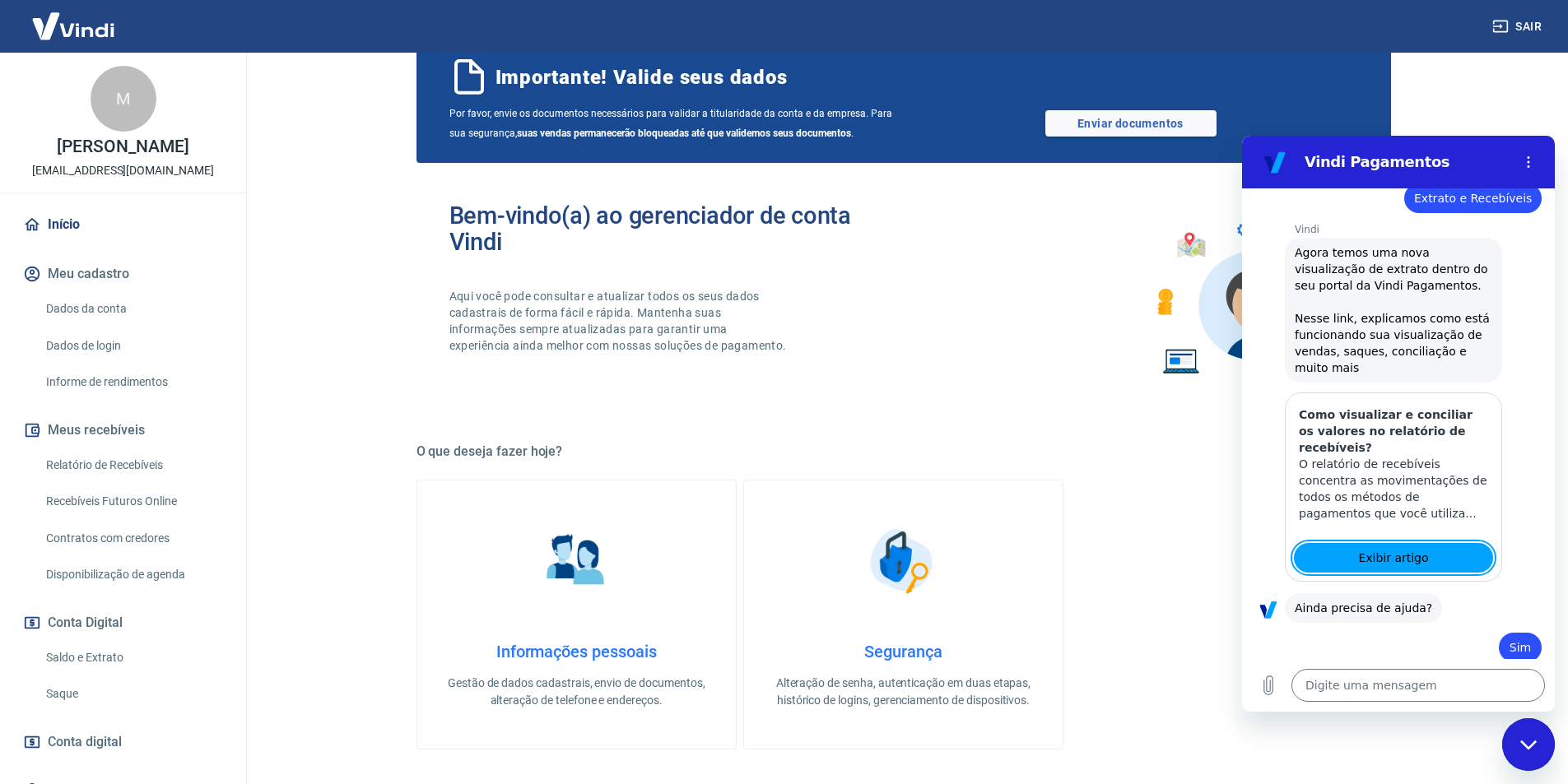
scroll to position [0, 0]
